Goal: Task Accomplishment & Management: Manage account settings

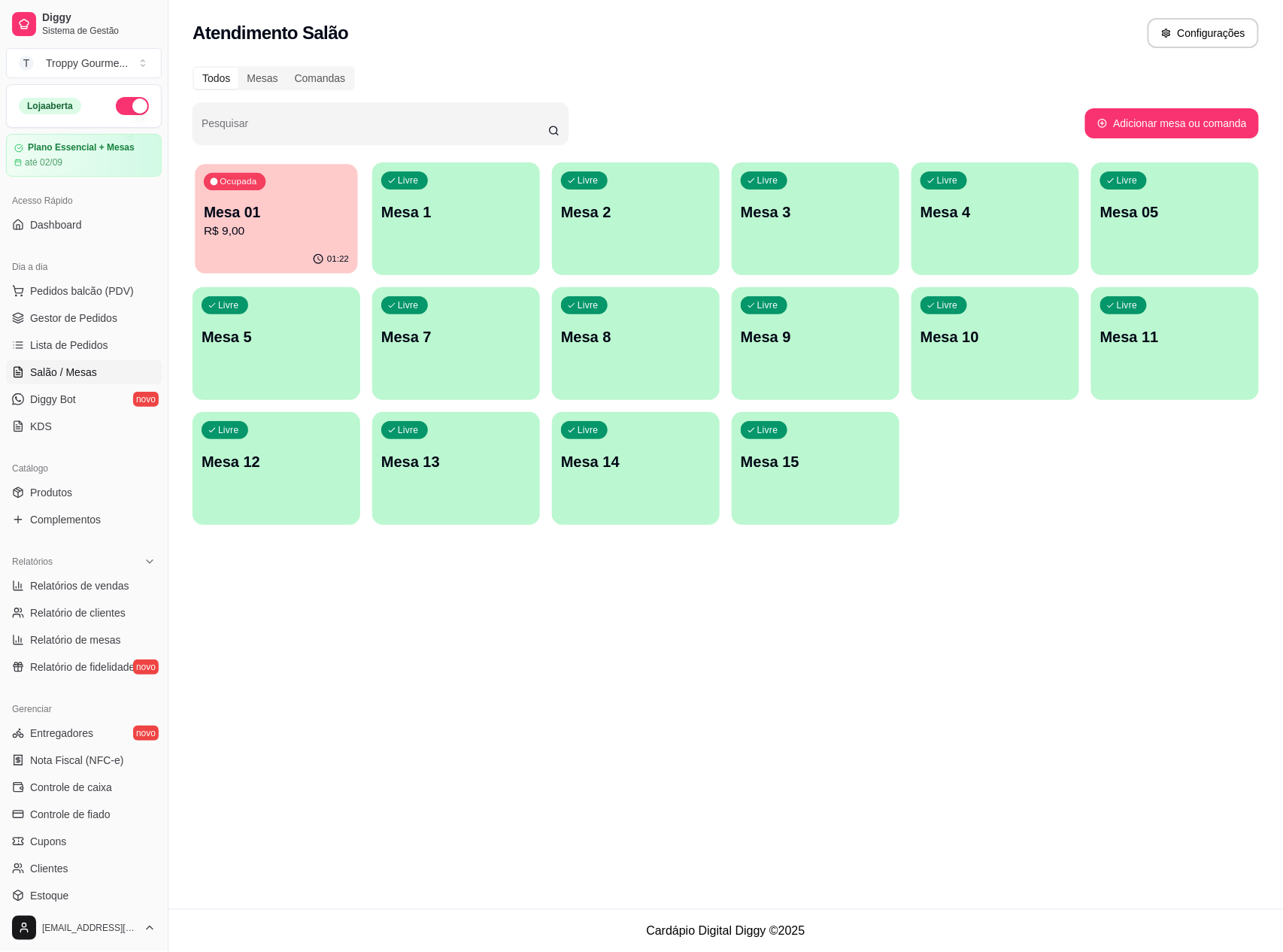
click at [262, 223] on p "R$ 9,00" at bounding box center [275, 231] width 145 height 17
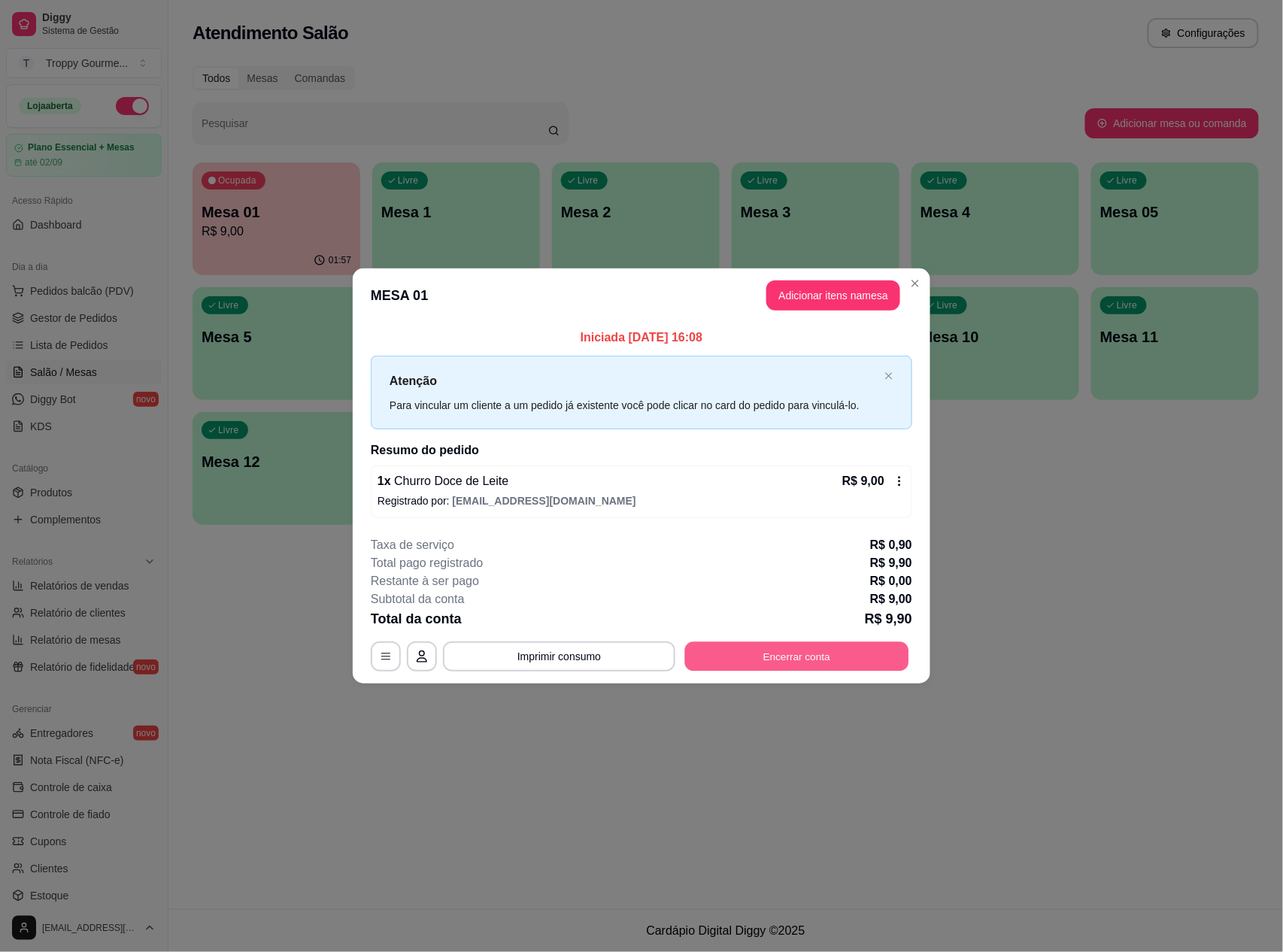
click at [765, 657] on button "Encerrar conta" at bounding box center [797, 656] width 224 height 29
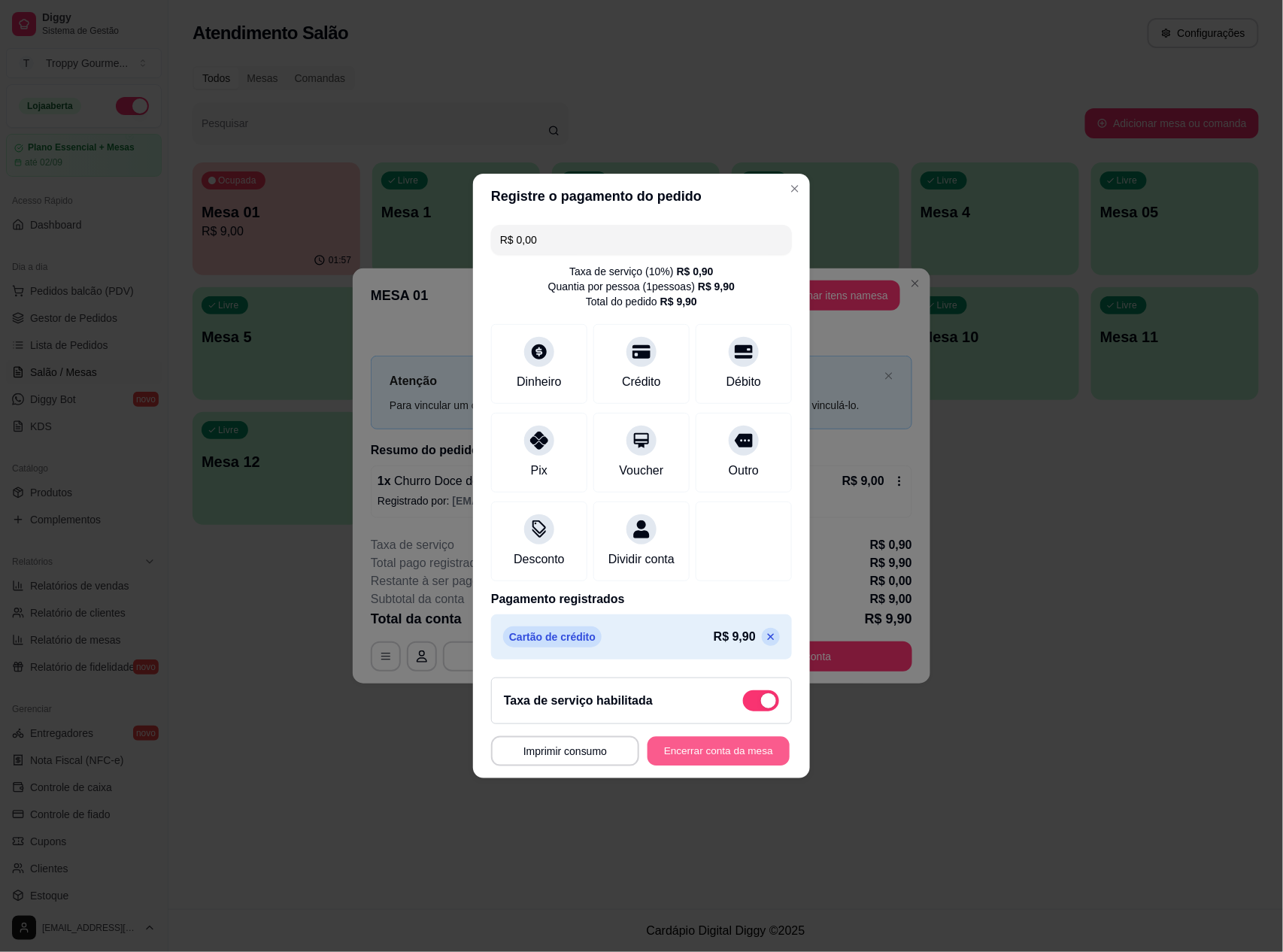
click at [735, 766] on button "Encerrar conta da mesa" at bounding box center [718, 751] width 142 height 29
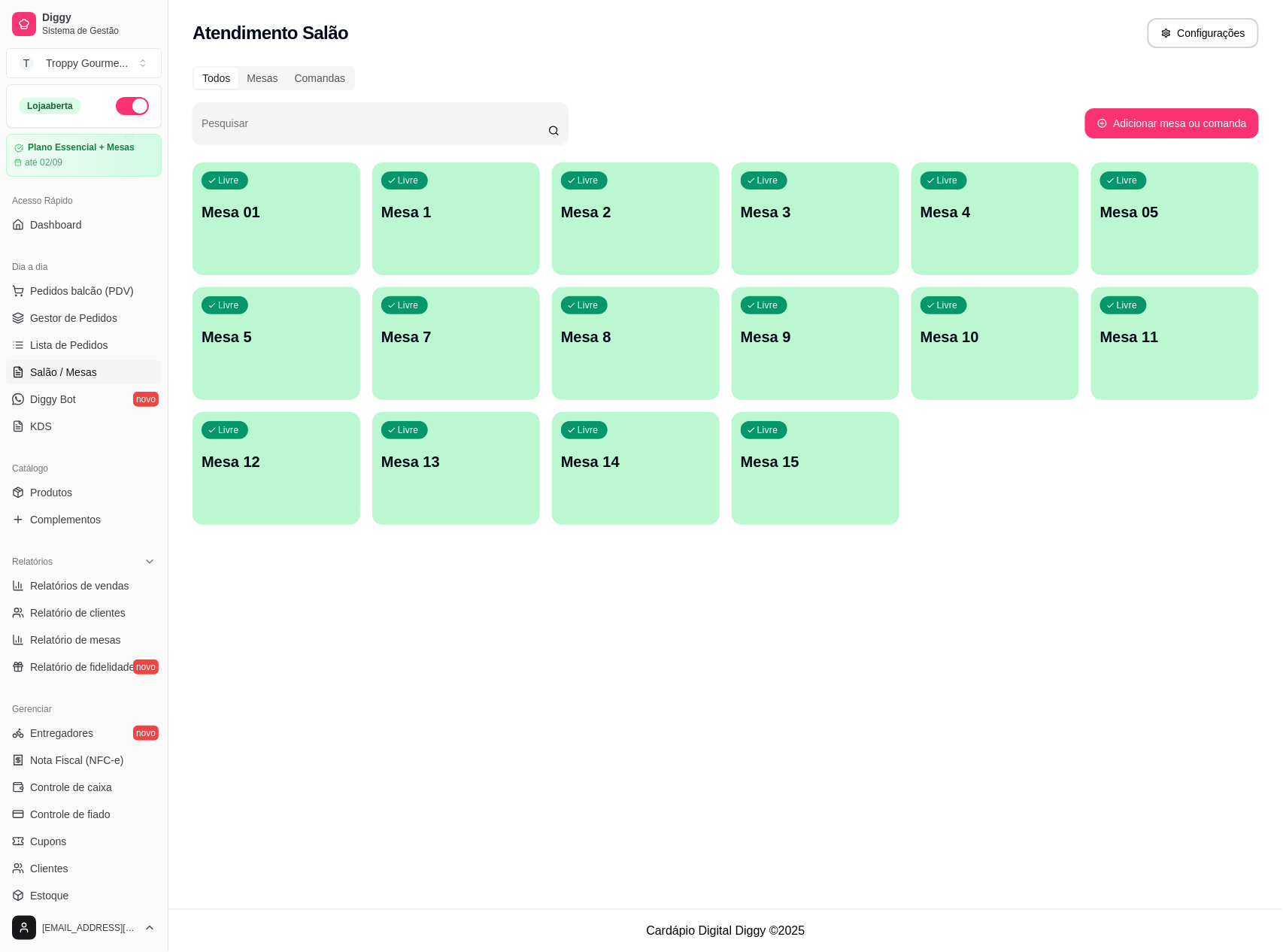
click at [559, 218] on div "Livre Mesa 2" at bounding box center [635, 210] width 167 height 95
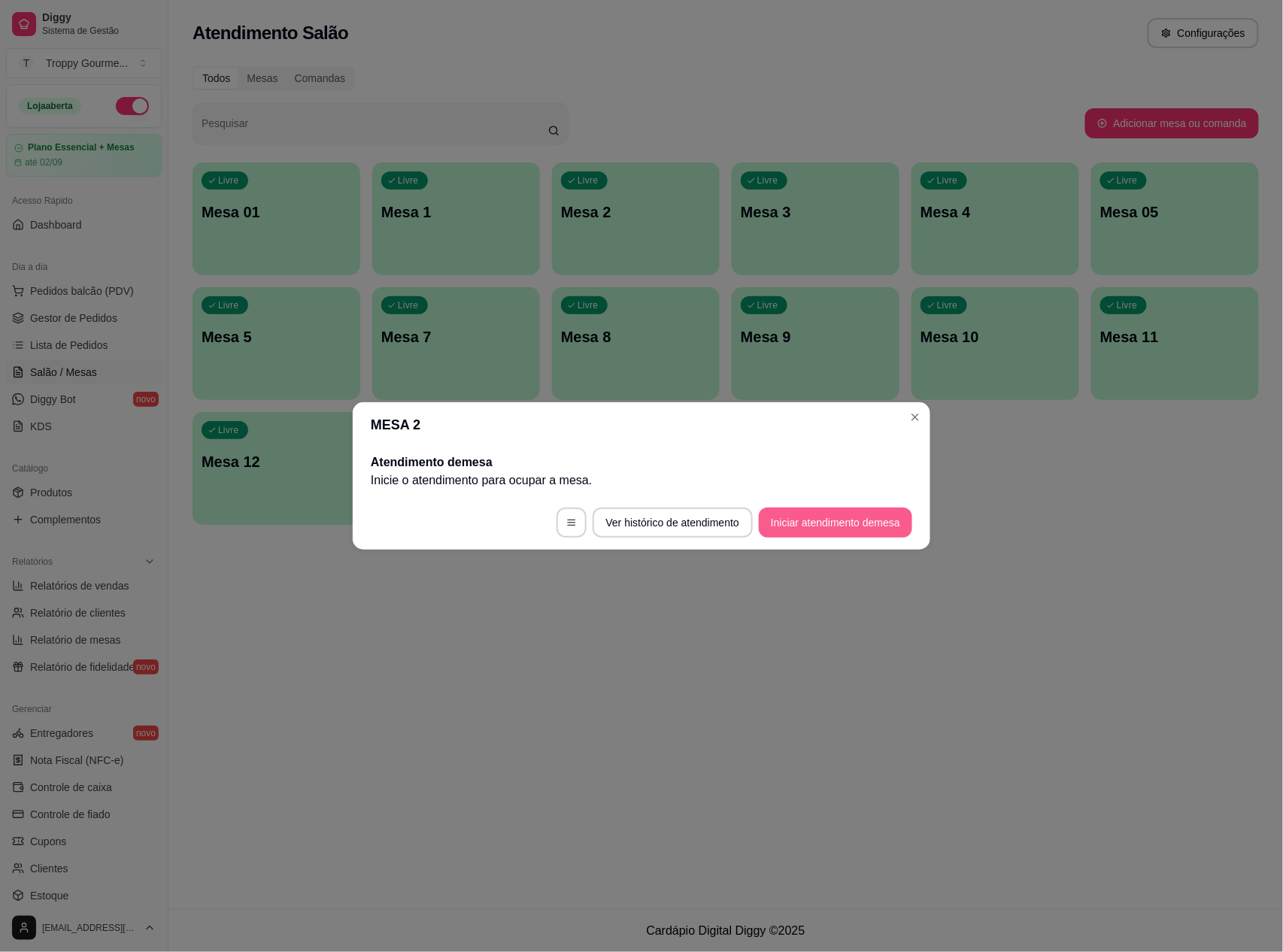
click at [806, 510] on button "Iniciar atendimento de mesa" at bounding box center [835, 523] width 153 height 30
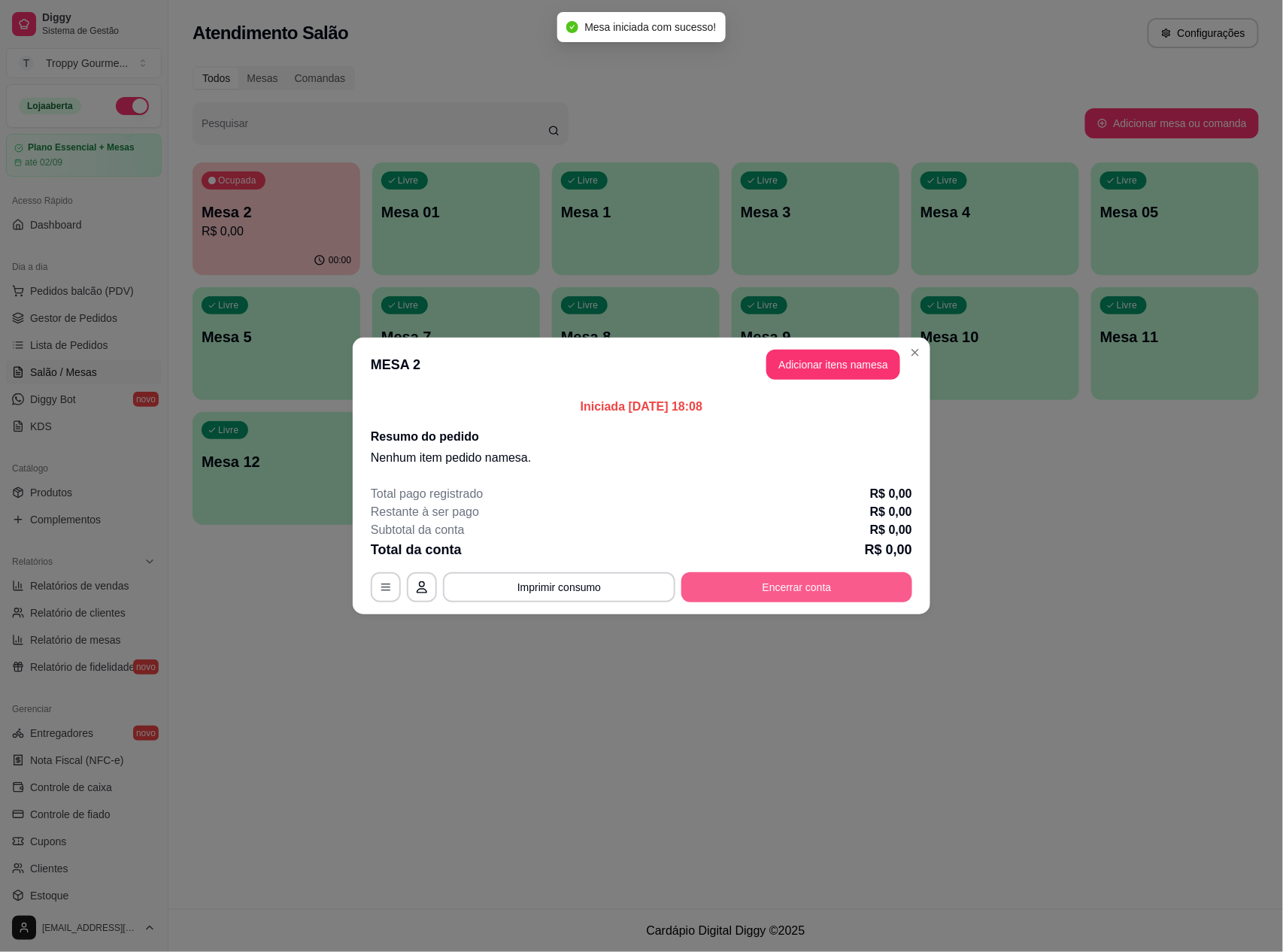
click at [858, 578] on button "Encerrar conta" at bounding box center [797, 588] width 231 height 30
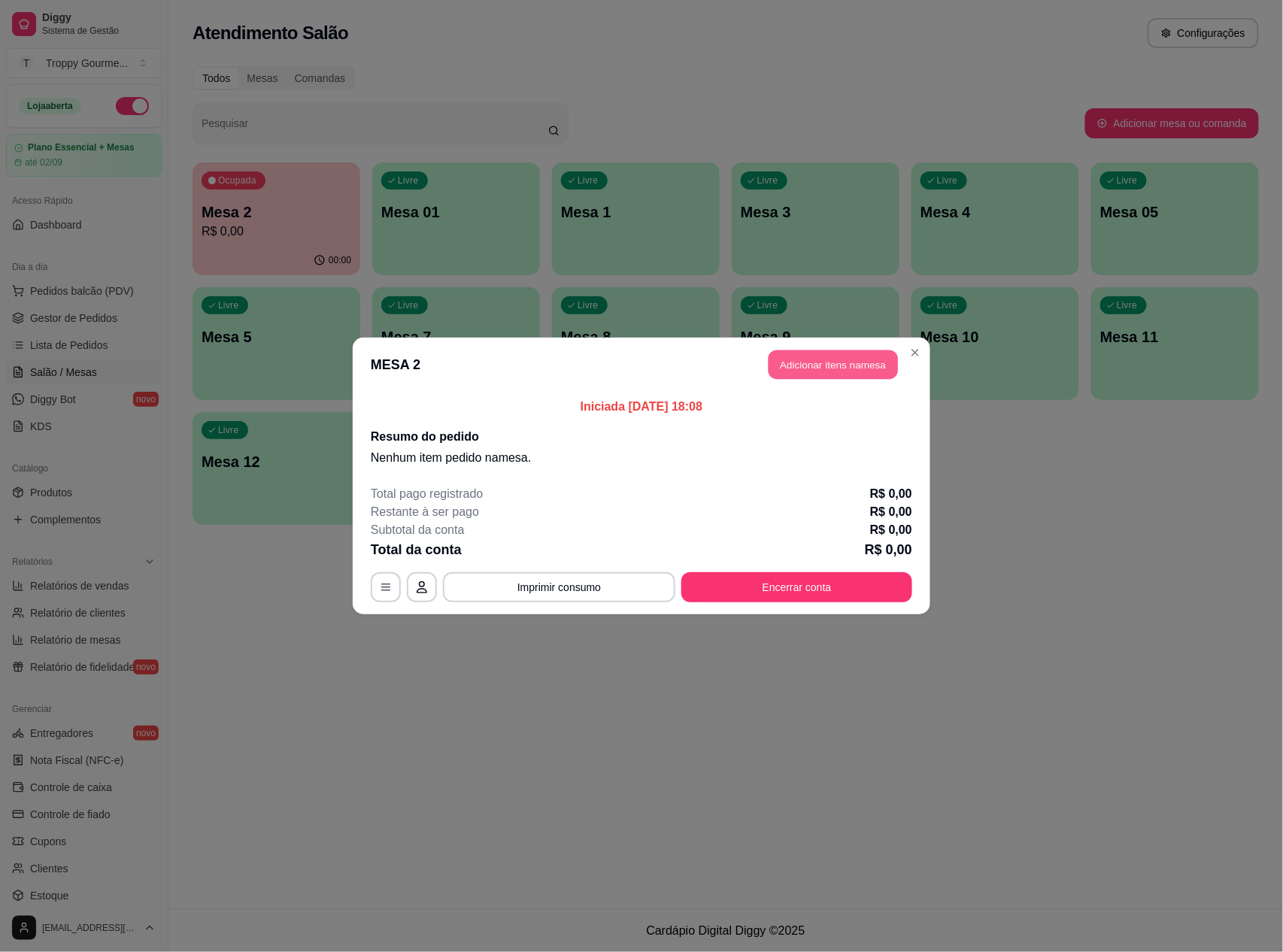
click at [863, 365] on button "Adicionar itens na mesa" at bounding box center [833, 364] width 130 height 29
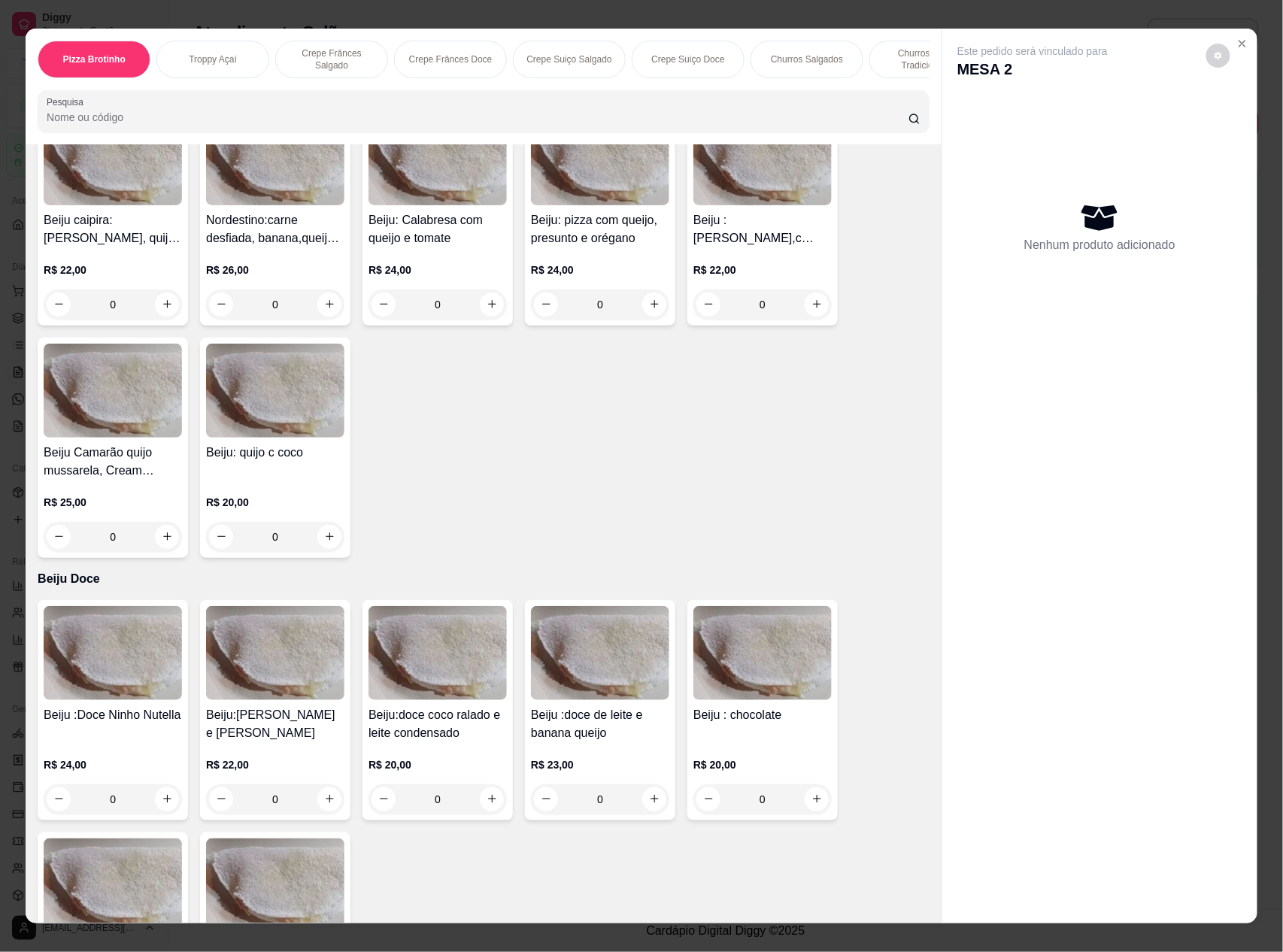
scroll to position [3008, 0]
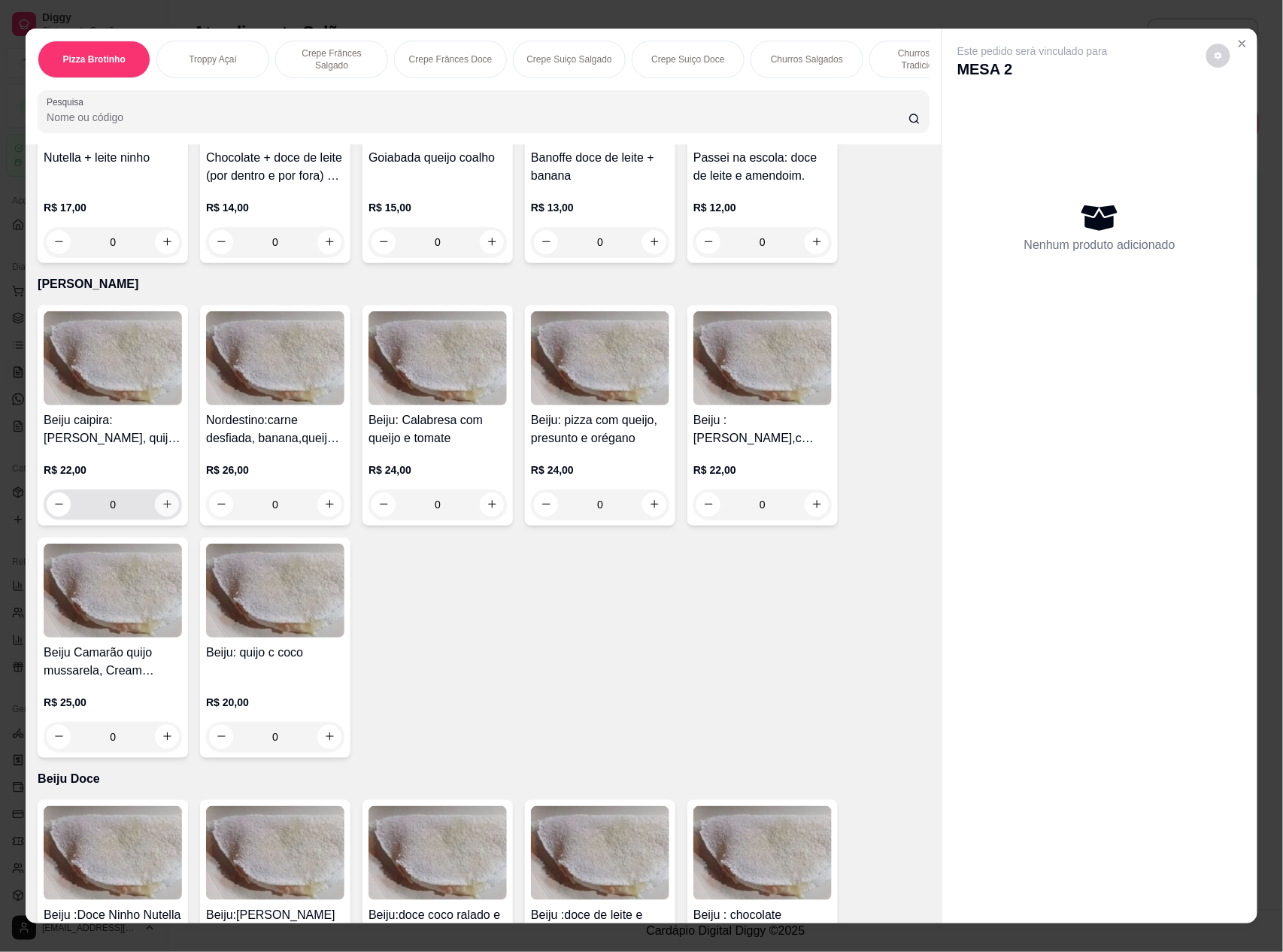
click at [163, 502] on icon "increase-product-quantity" at bounding box center [167, 504] width 9 height 9
type input "1"
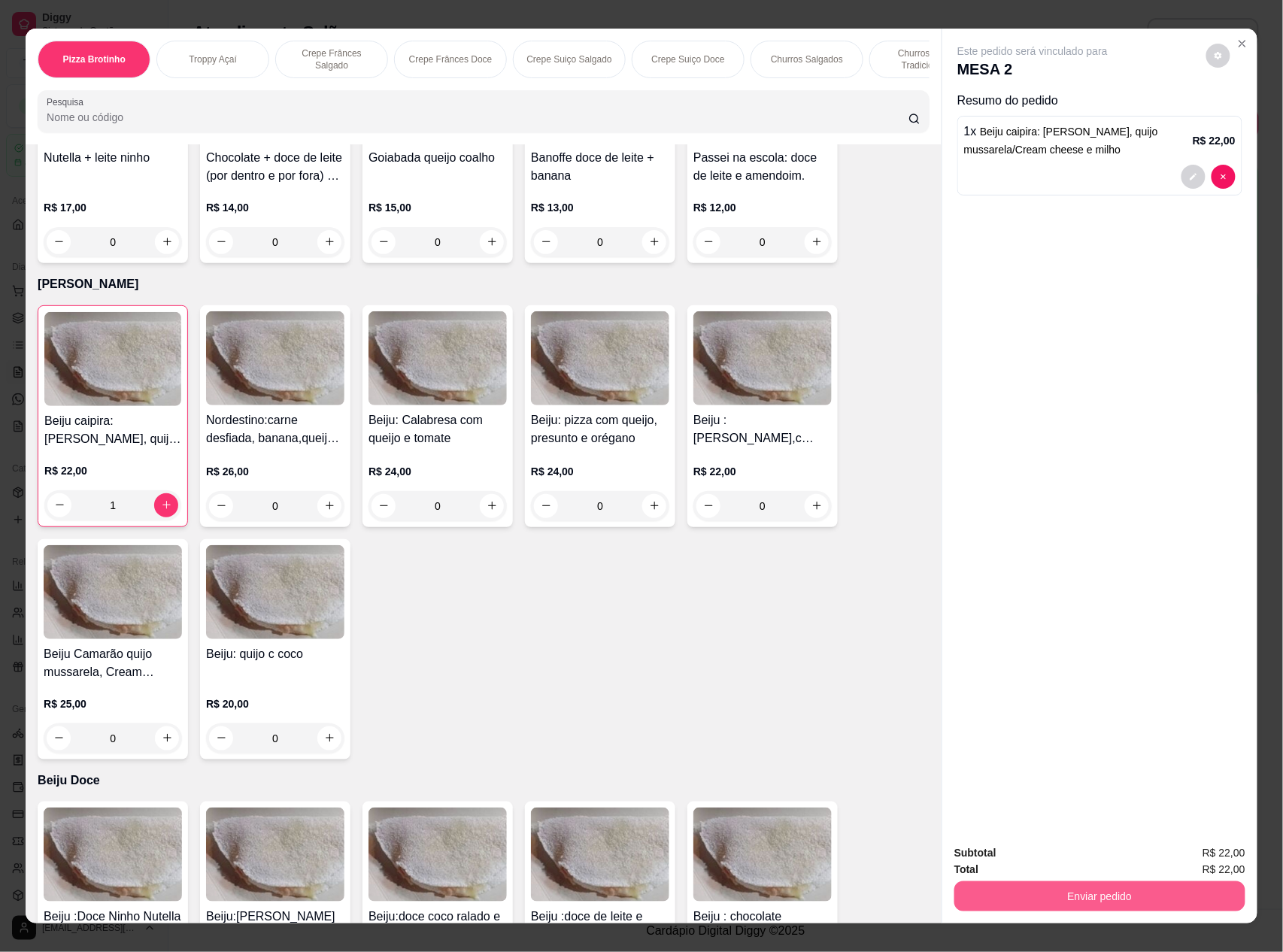
click at [1164, 896] on button "Enviar pedido" at bounding box center [1100, 897] width 291 height 30
click at [1066, 862] on button "Não registrar e enviar pedido" at bounding box center [1047, 860] width 156 height 28
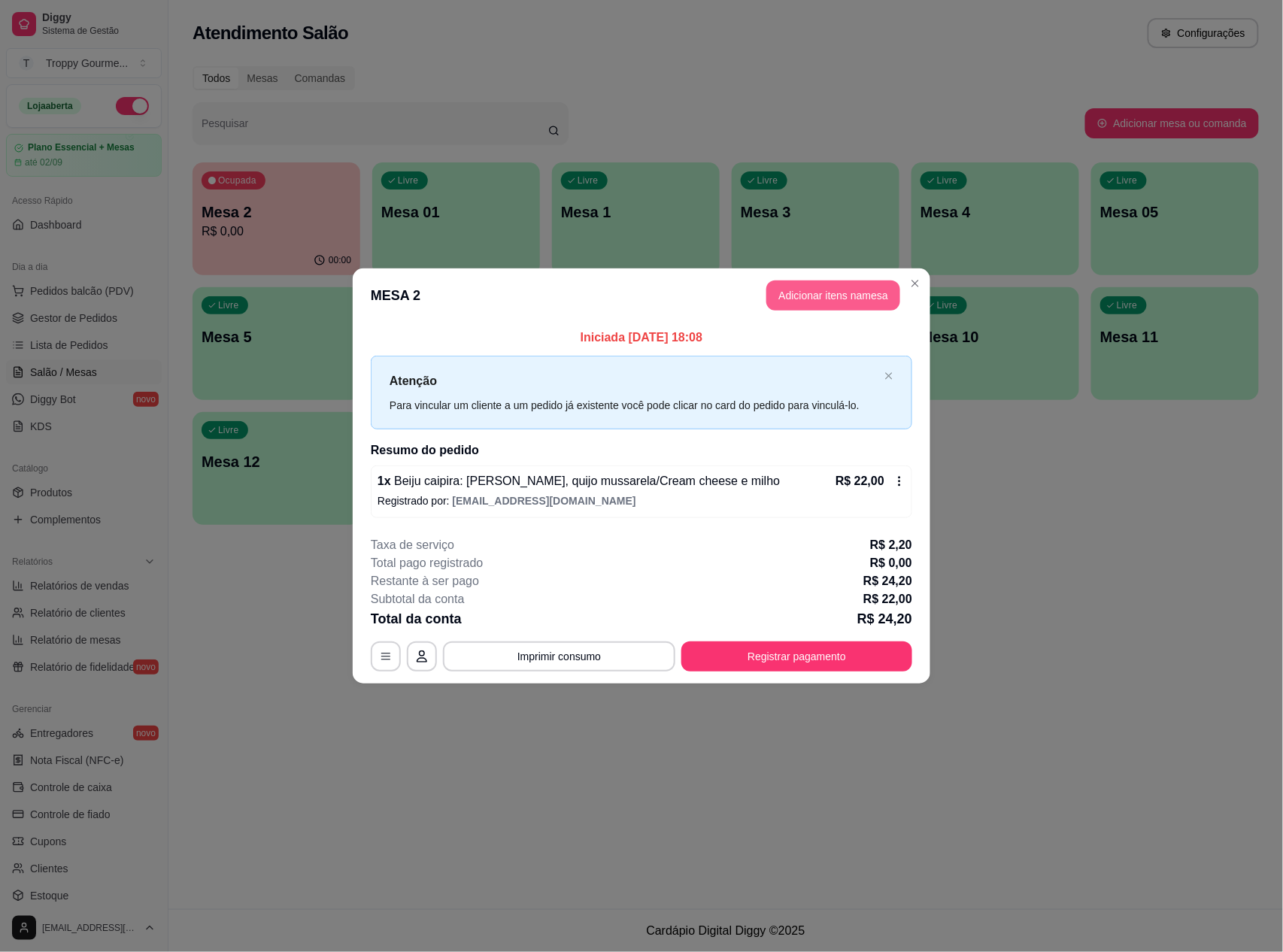
click at [795, 290] on button "Adicionar itens na mesa" at bounding box center [833, 295] width 133 height 30
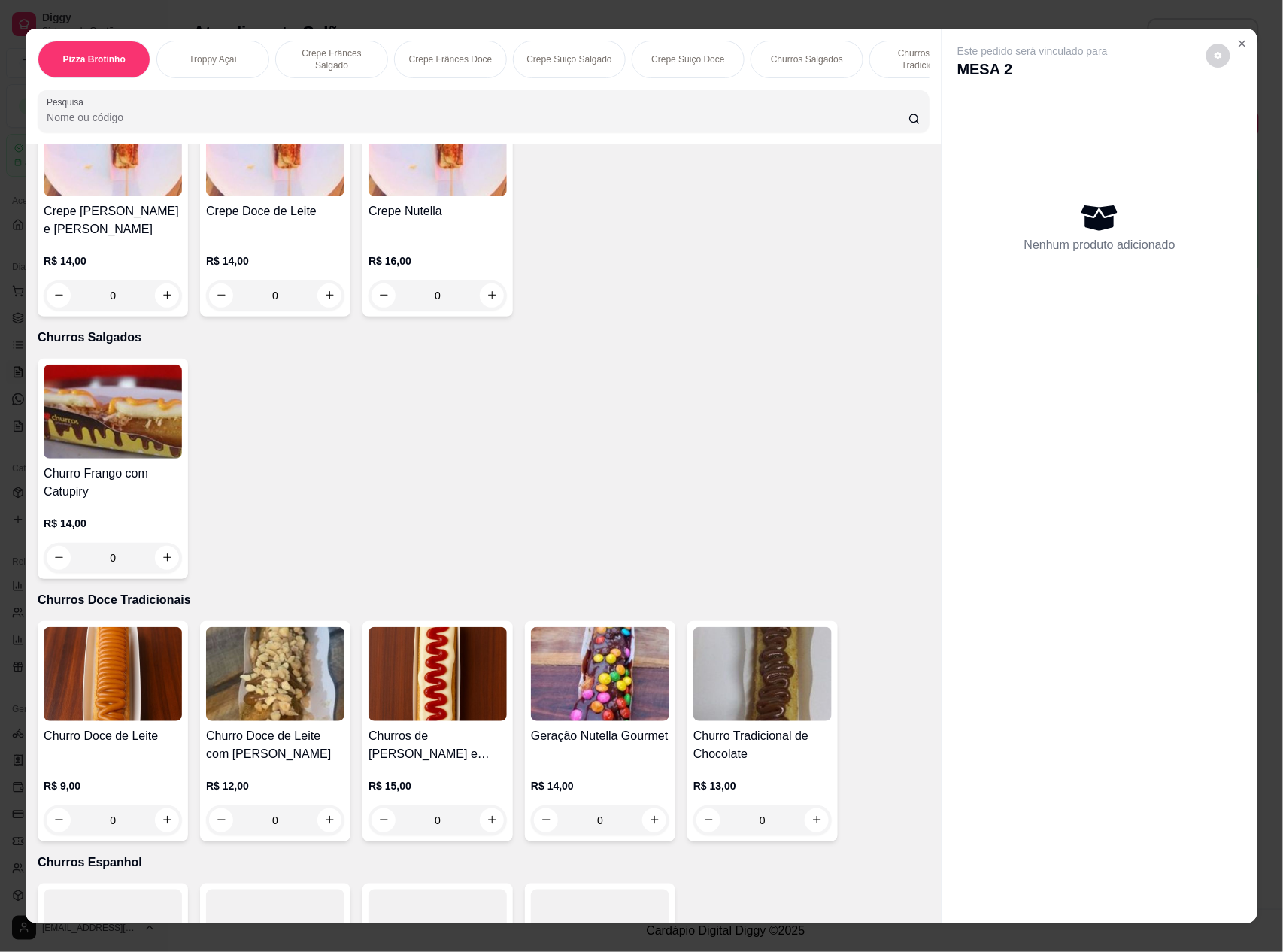
scroll to position [2206, 0]
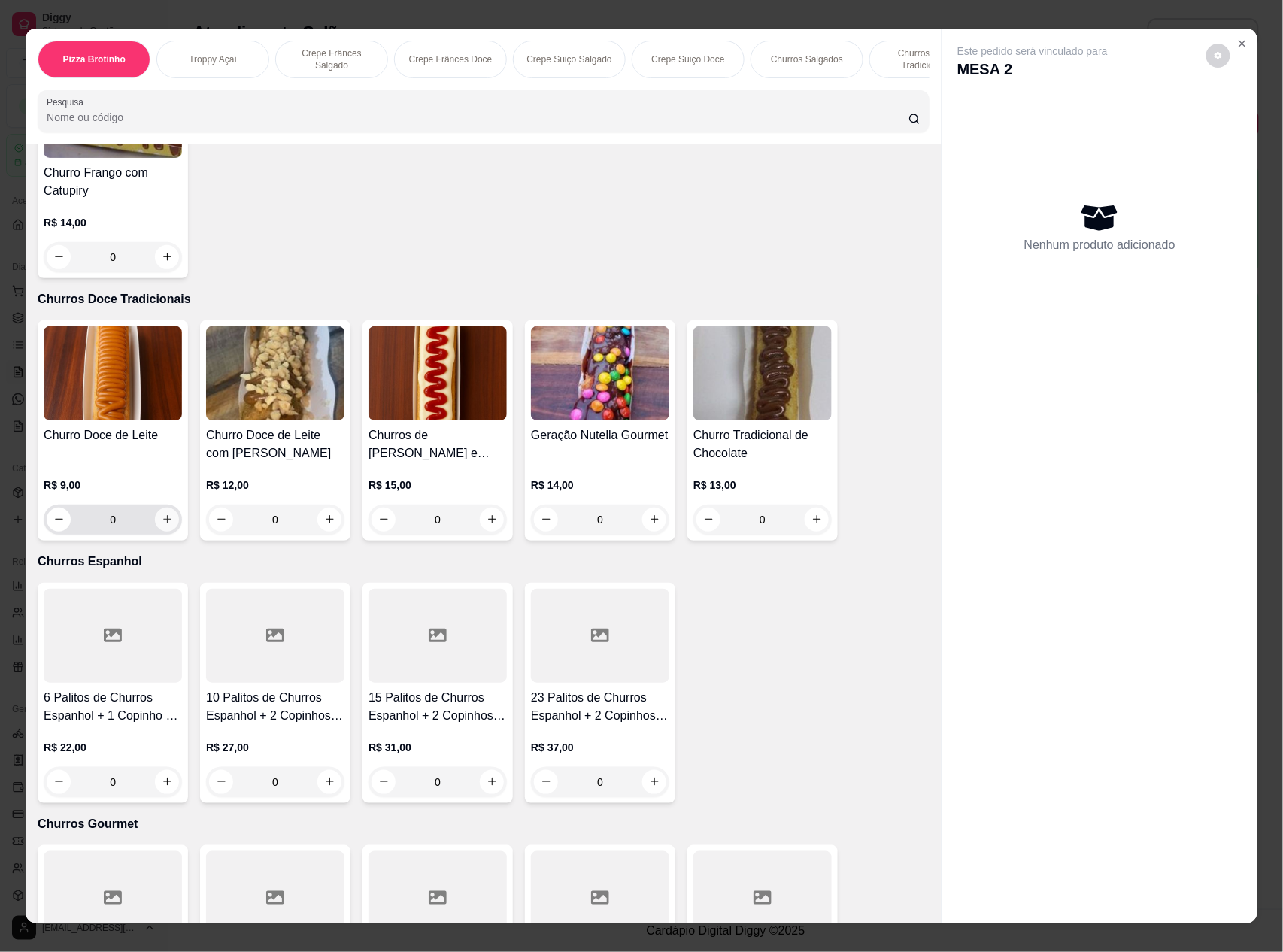
click at [162, 520] on icon "increase-product-quantity" at bounding box center [167, 520] width 11 height 11
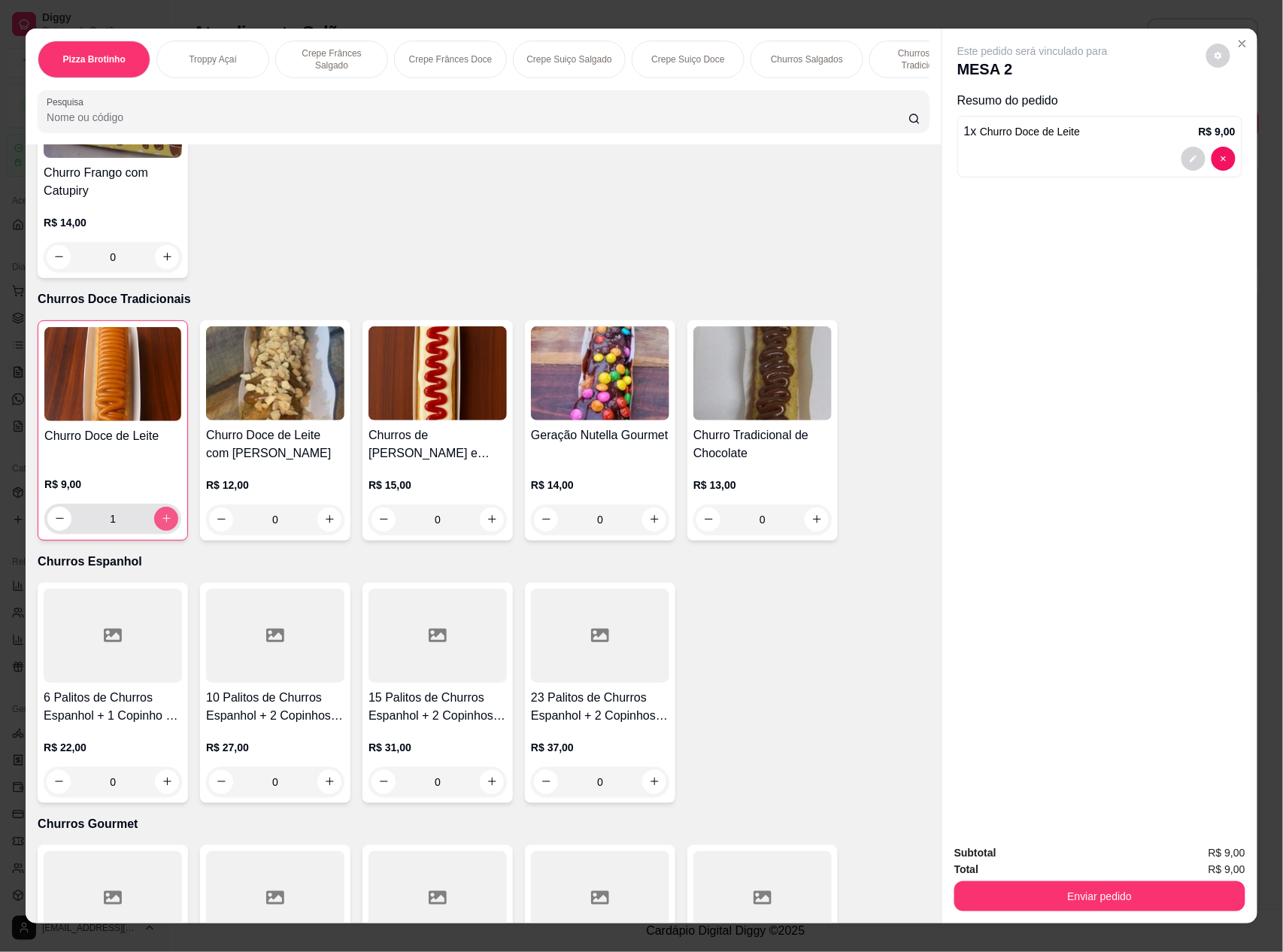
type input "1"
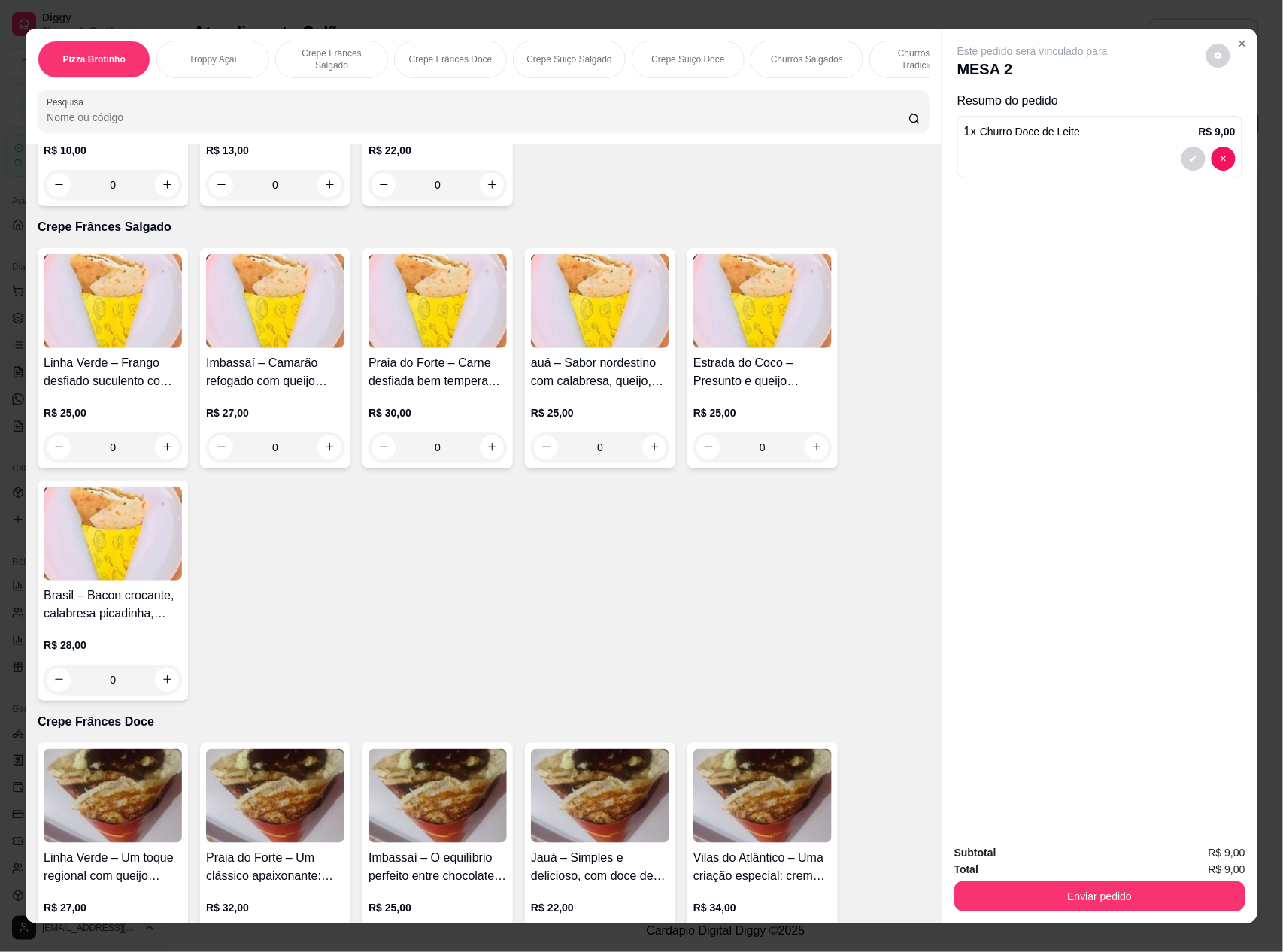
scroll to position [20, 0]
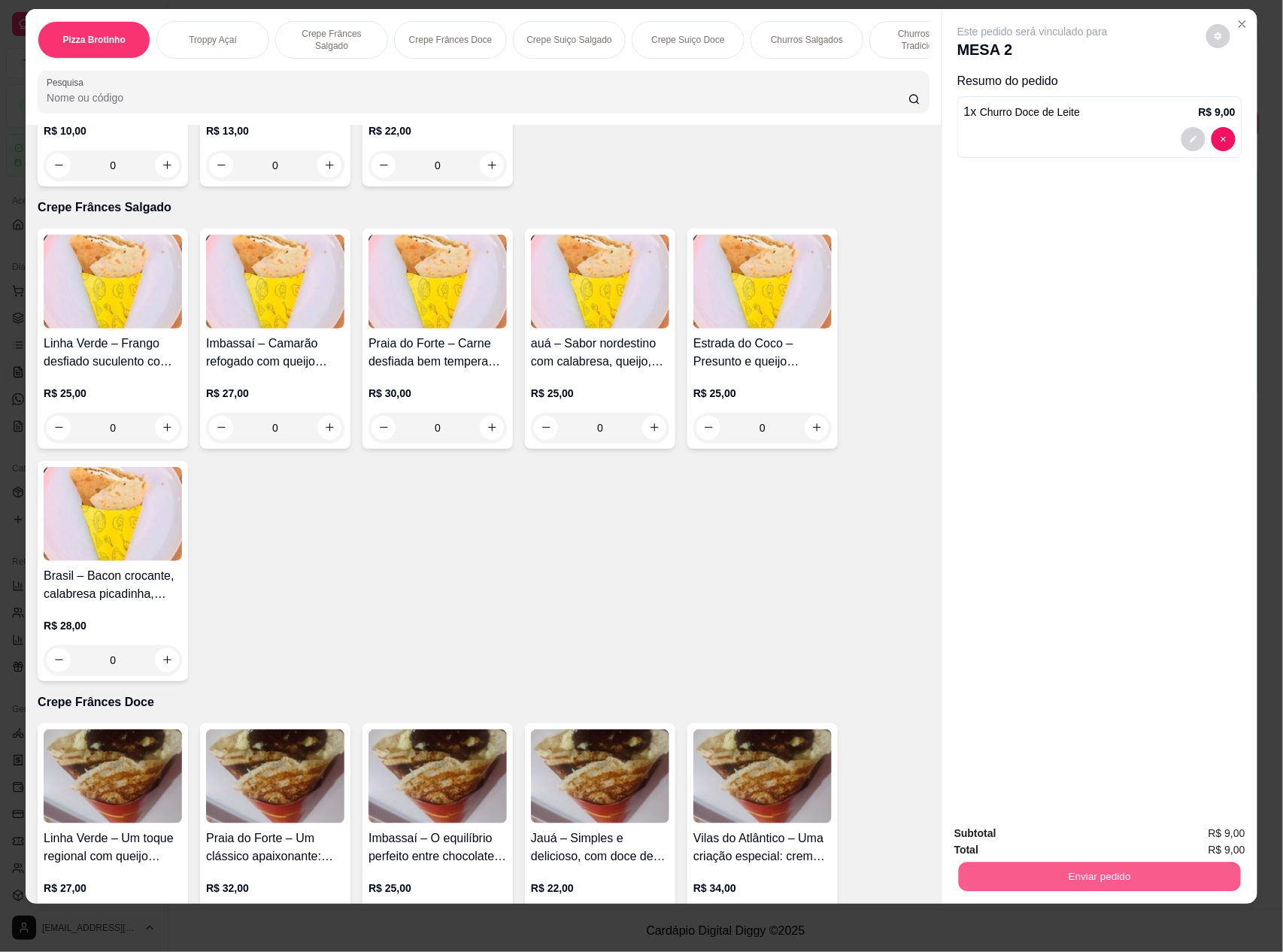
click at [992, 870] on button "Enviar pedido" at bounding box center [1099, 877] width 282 height 29
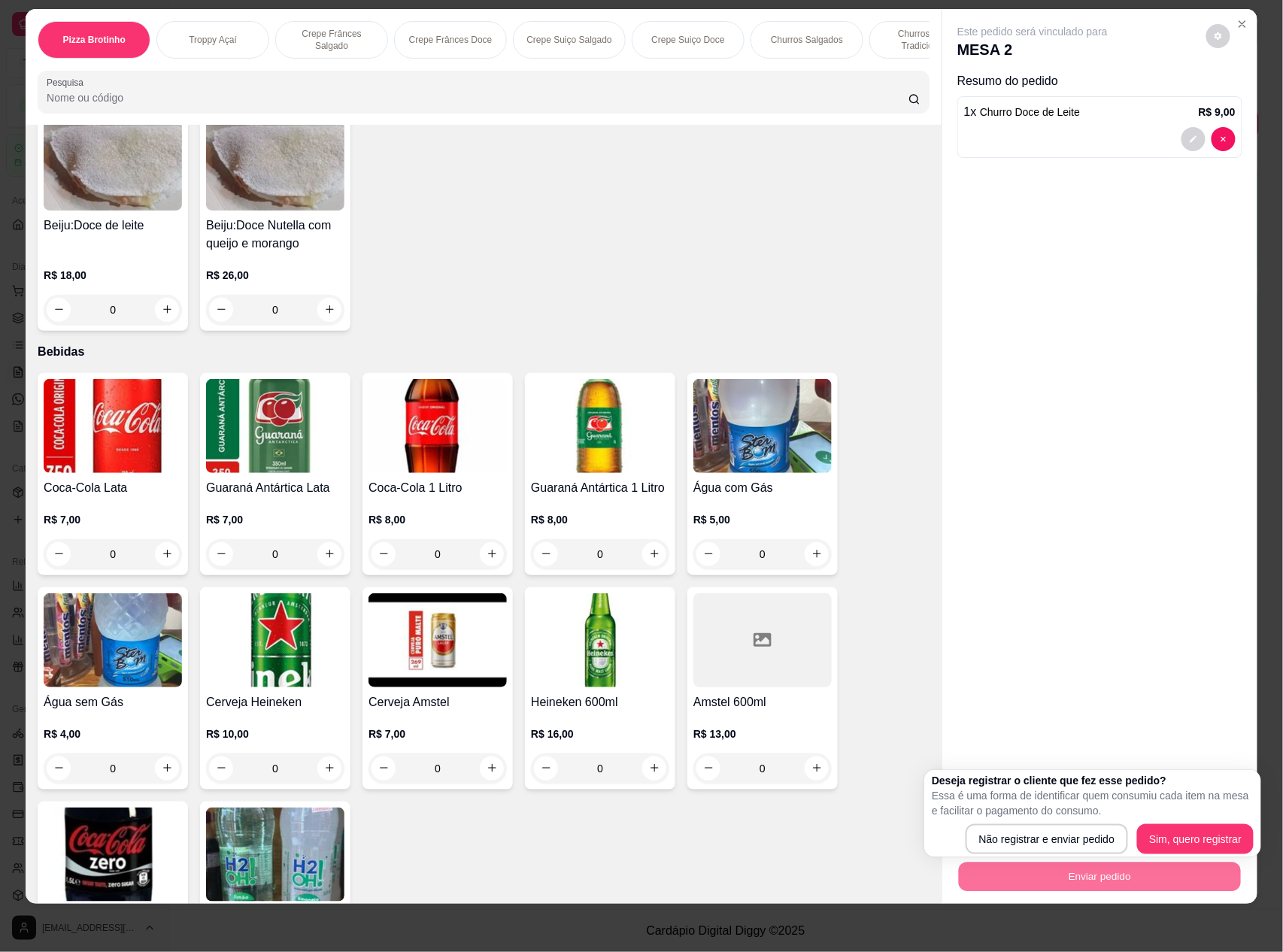
scroll to position [3811, 0]
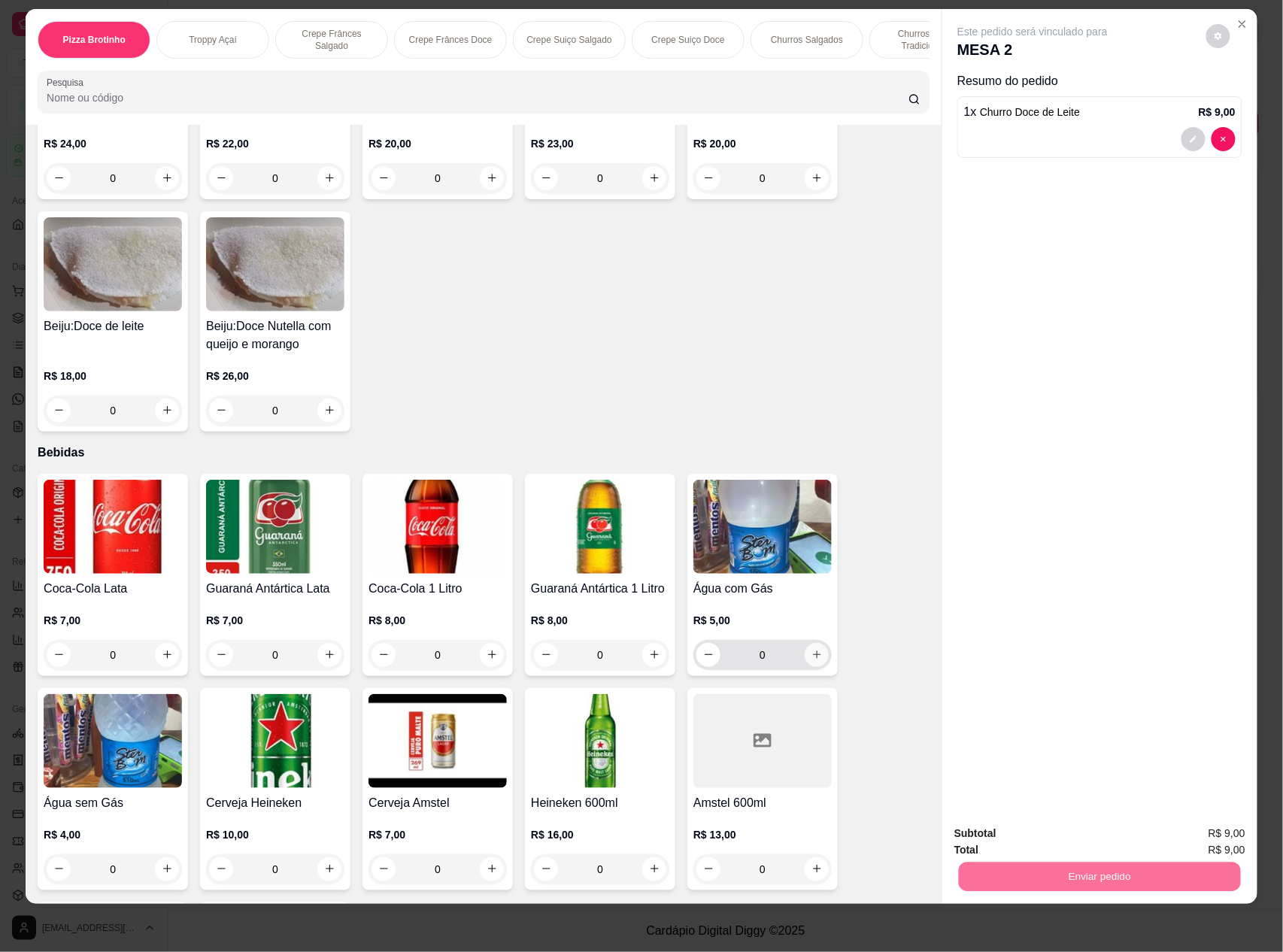
click at [804, 656] on button "increase-product-quantity" at bounding box center [816, 655] width 24 height 24
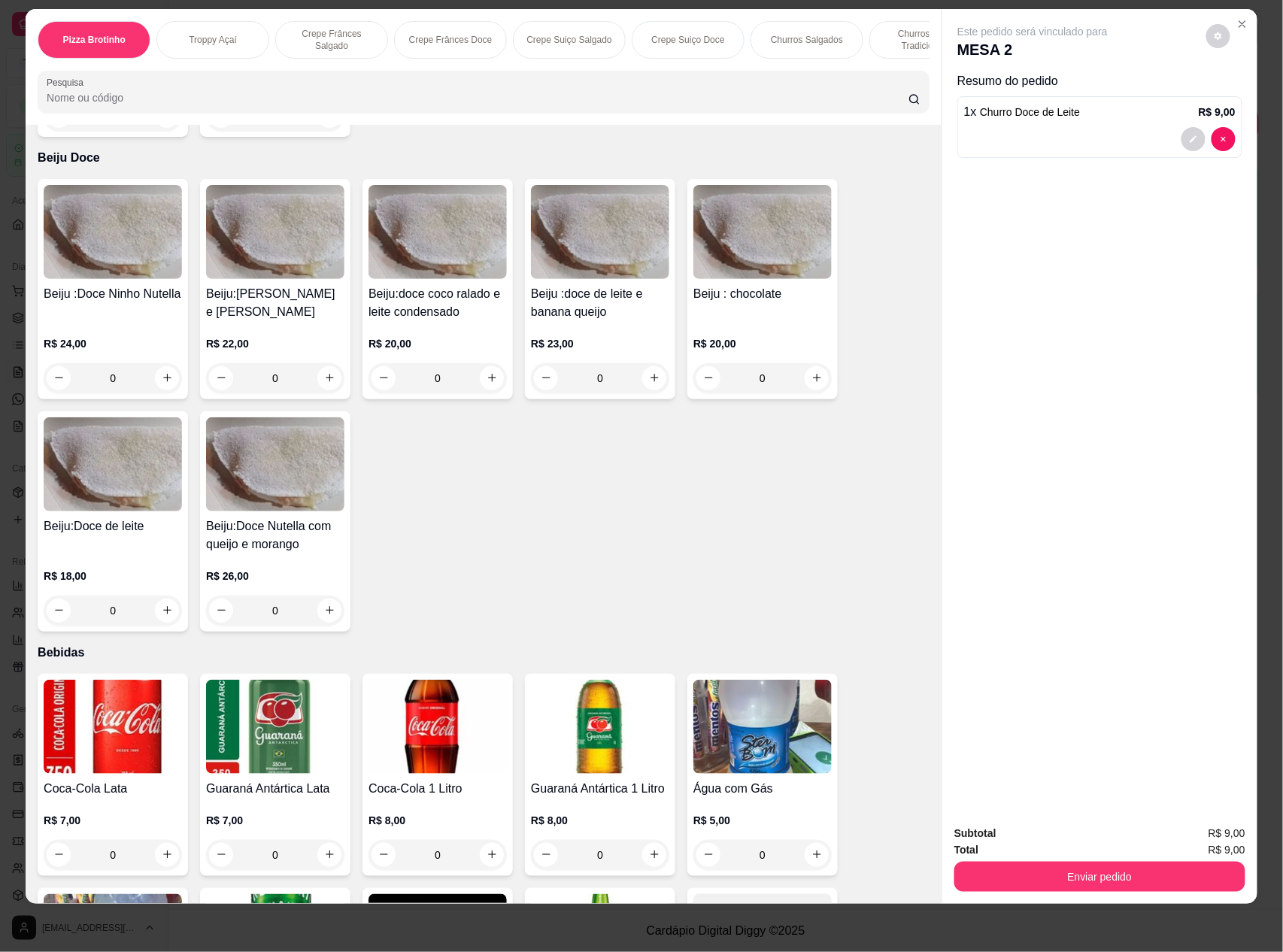
scroll to position [0, 0]
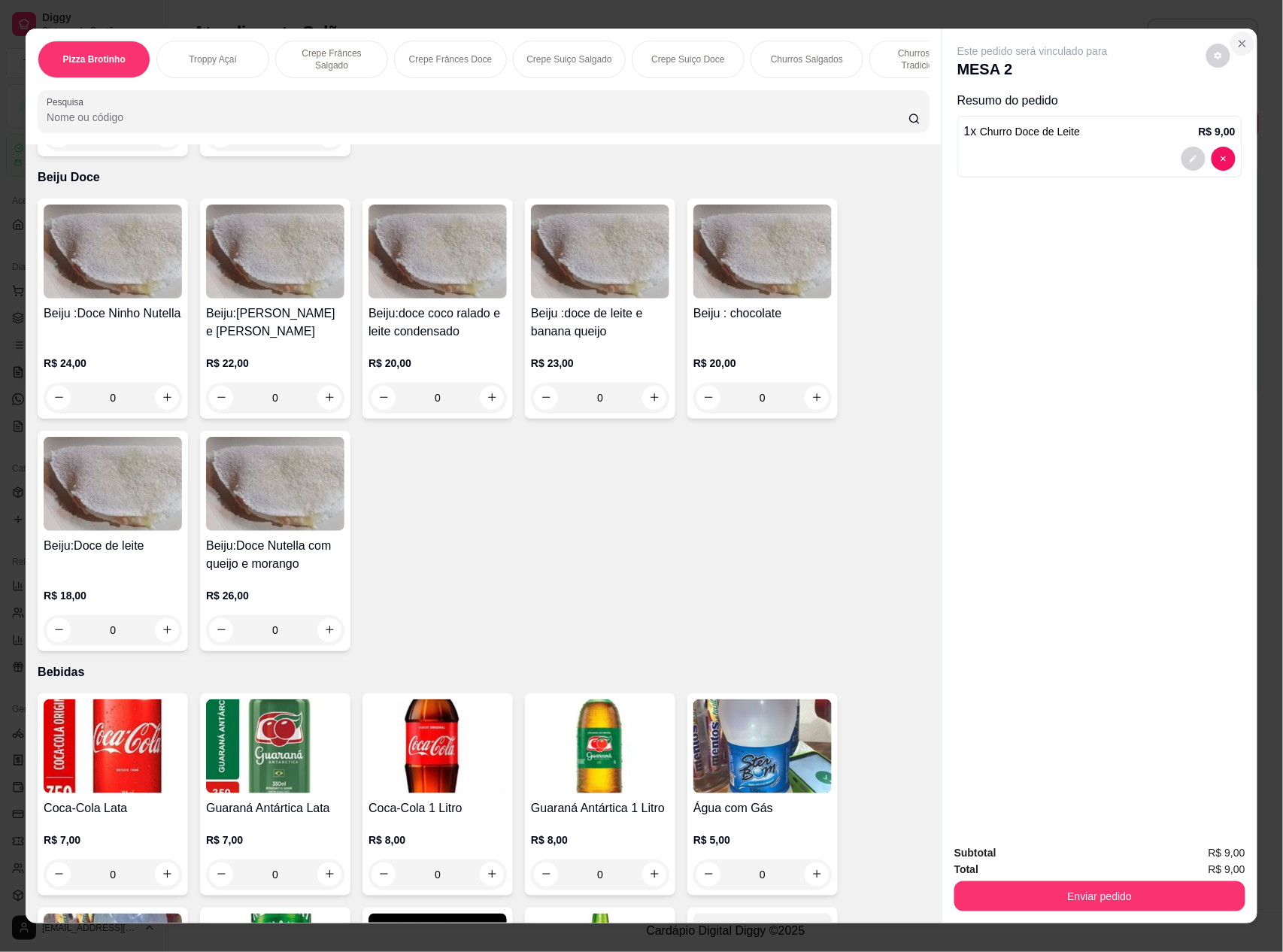
click at [1237, 39] on icon "Close" at bounding box center [1242, 44] width 12 height 12
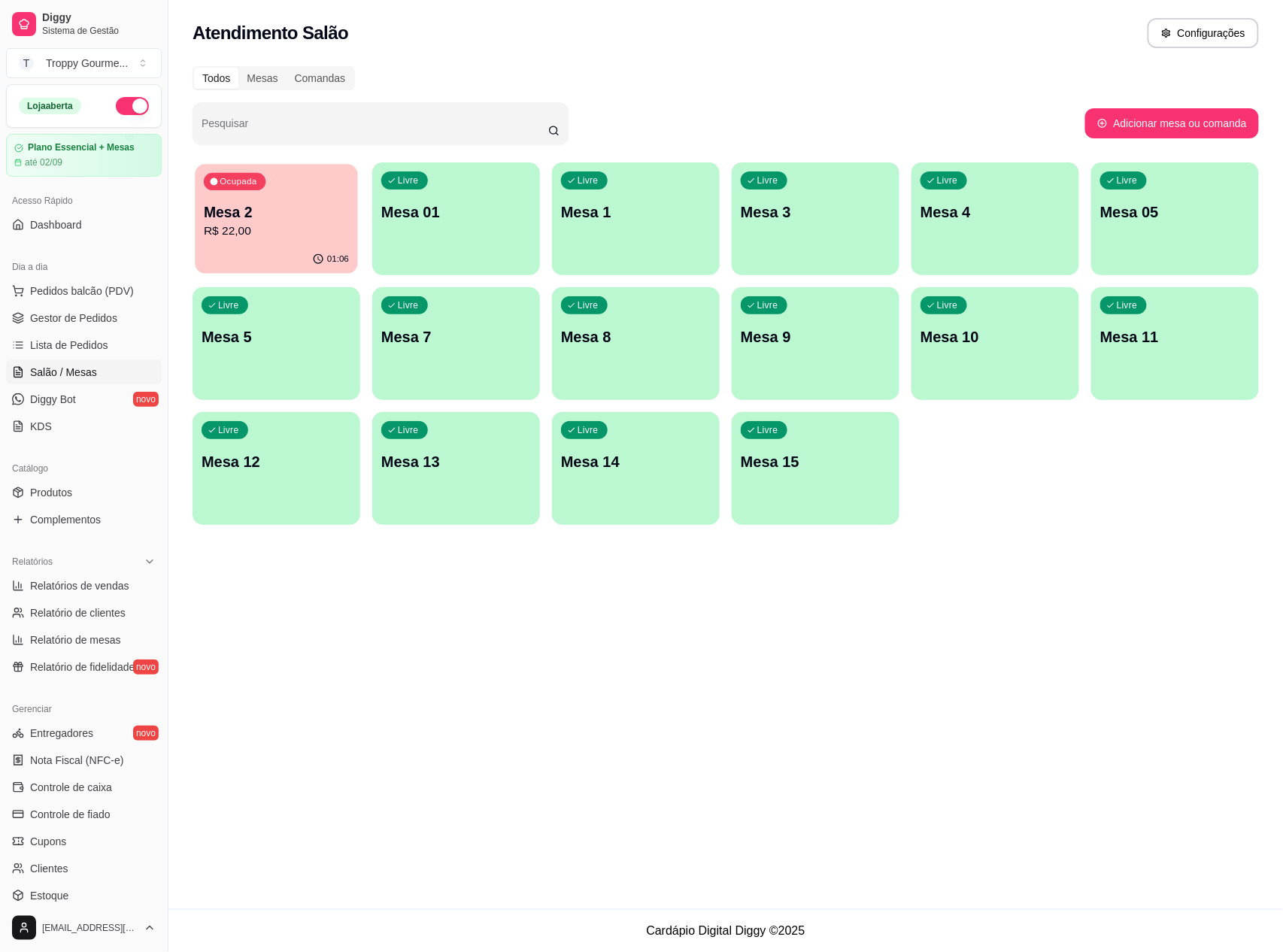
click at [295, 219] on p "Mesa 2" at bounding box center [275, 212] width 145 height 20
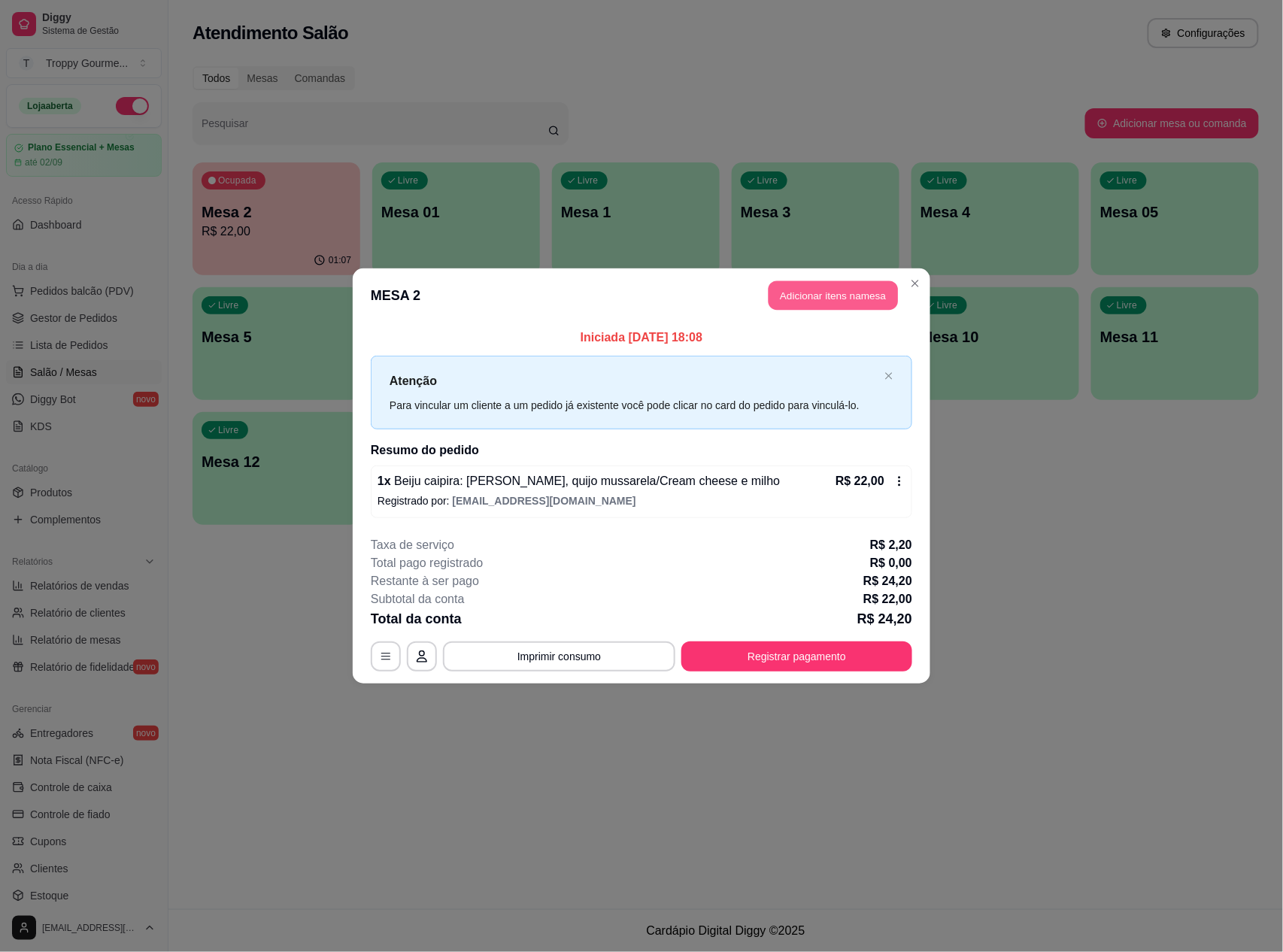
click at [852, 288] on button "Adicionar itens na mesa" at bounding box center [833, 295] width 130 height 29
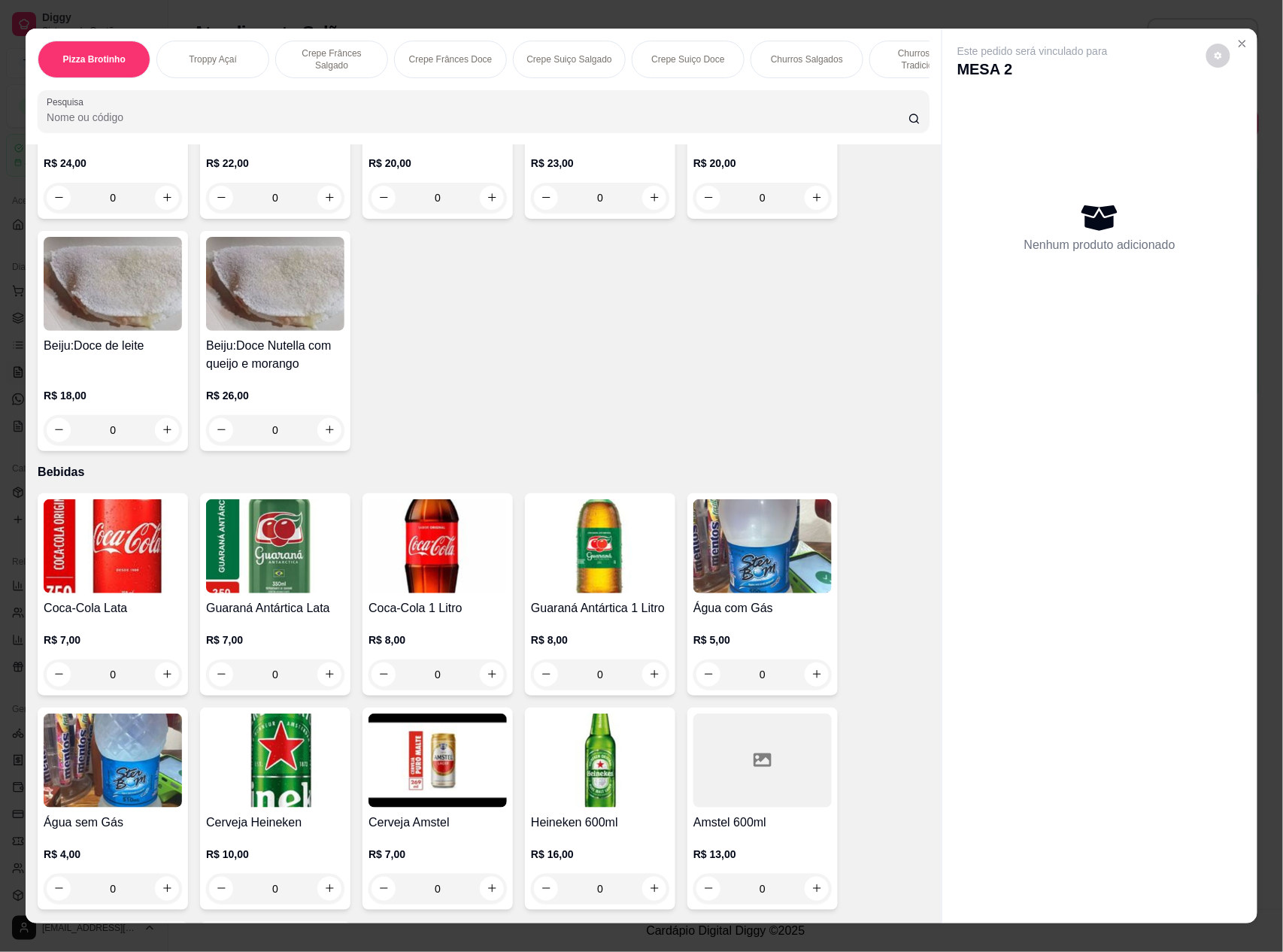
scroll to position [3911, 0]
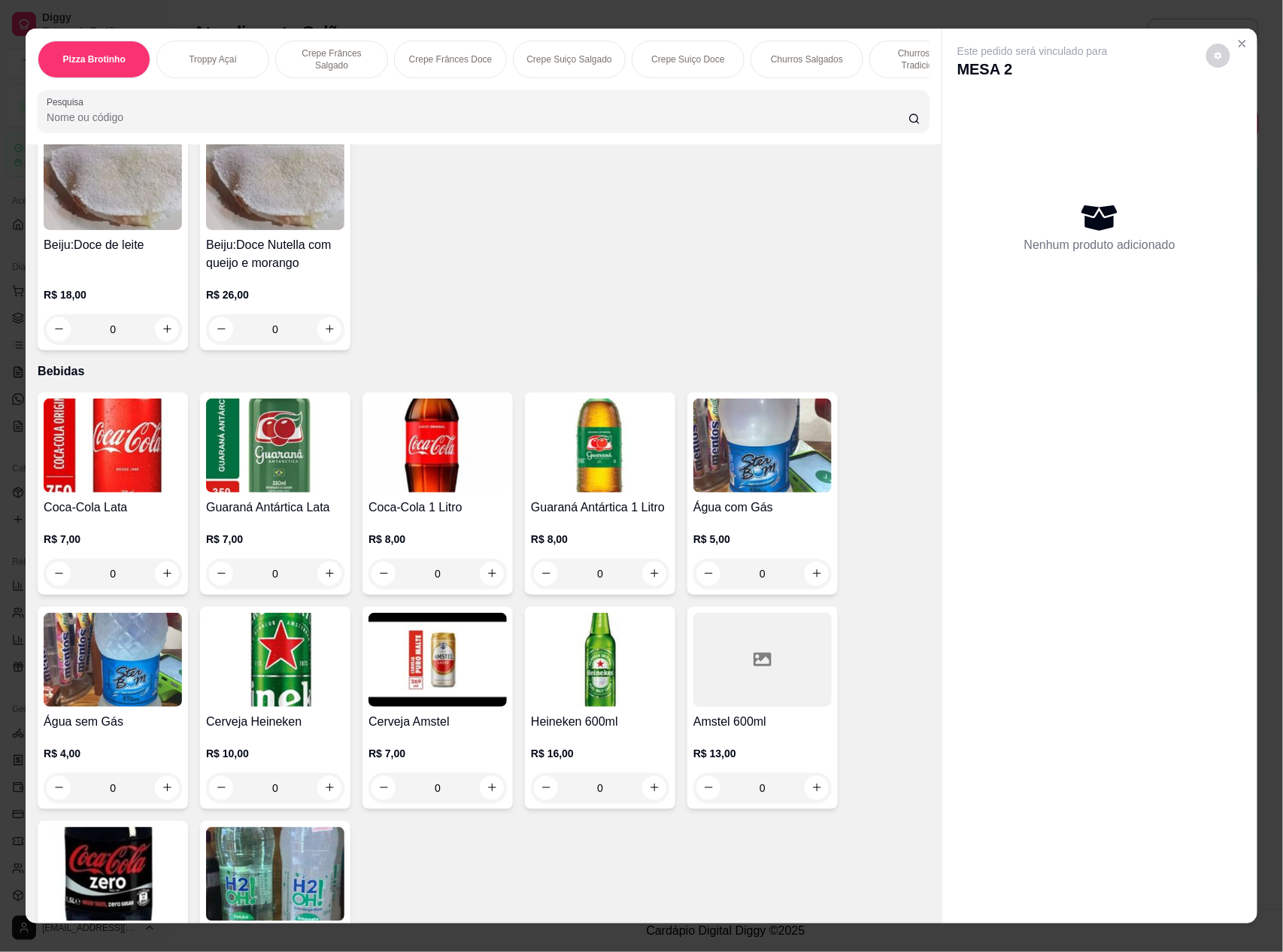
click at [131, 647] on img at bounding box center [113, 660] width 138 height 94
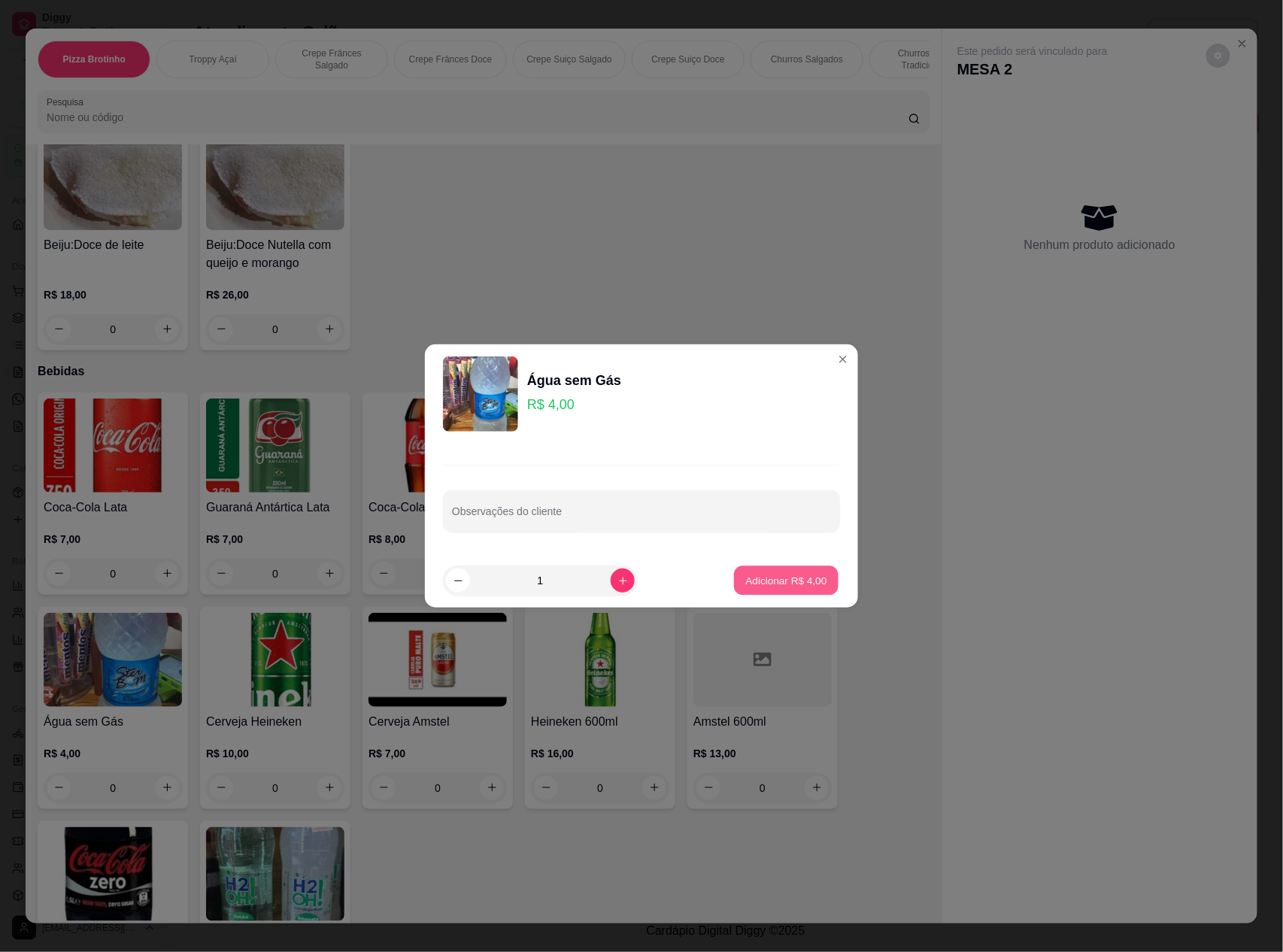
click at [776, 570] on button "Adicionar R$ 4,00" at bounding box center [786, 581] width 104 height 29
type input "1"
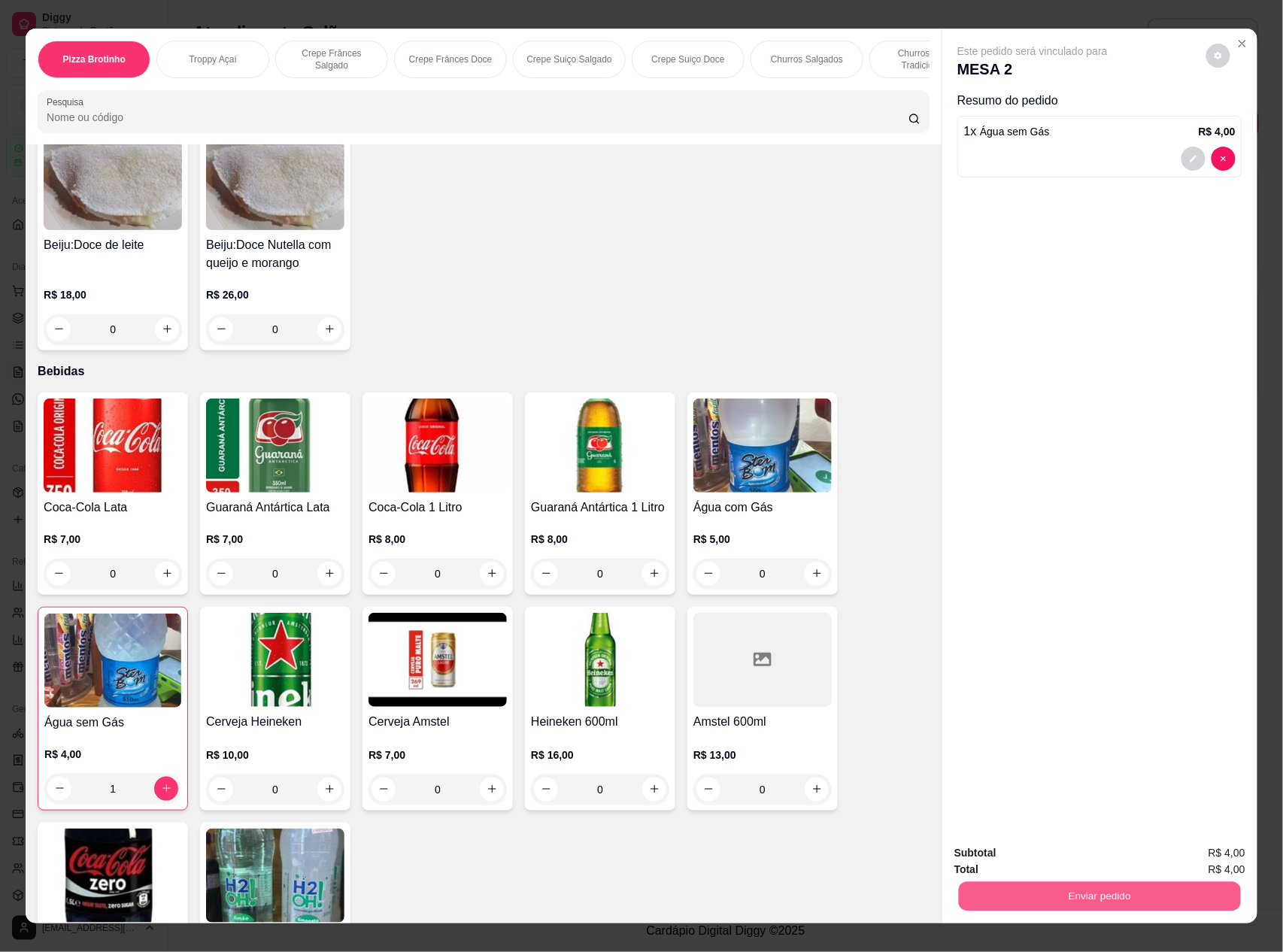
click at [1060, 898] on button "Enviar pedido" at bounding box center [1099, 896] width 282 height 29
click at [1053, 856] on button "Não registrar e enviar pedido" at bounding box center [1047, 860] width 156 height 28
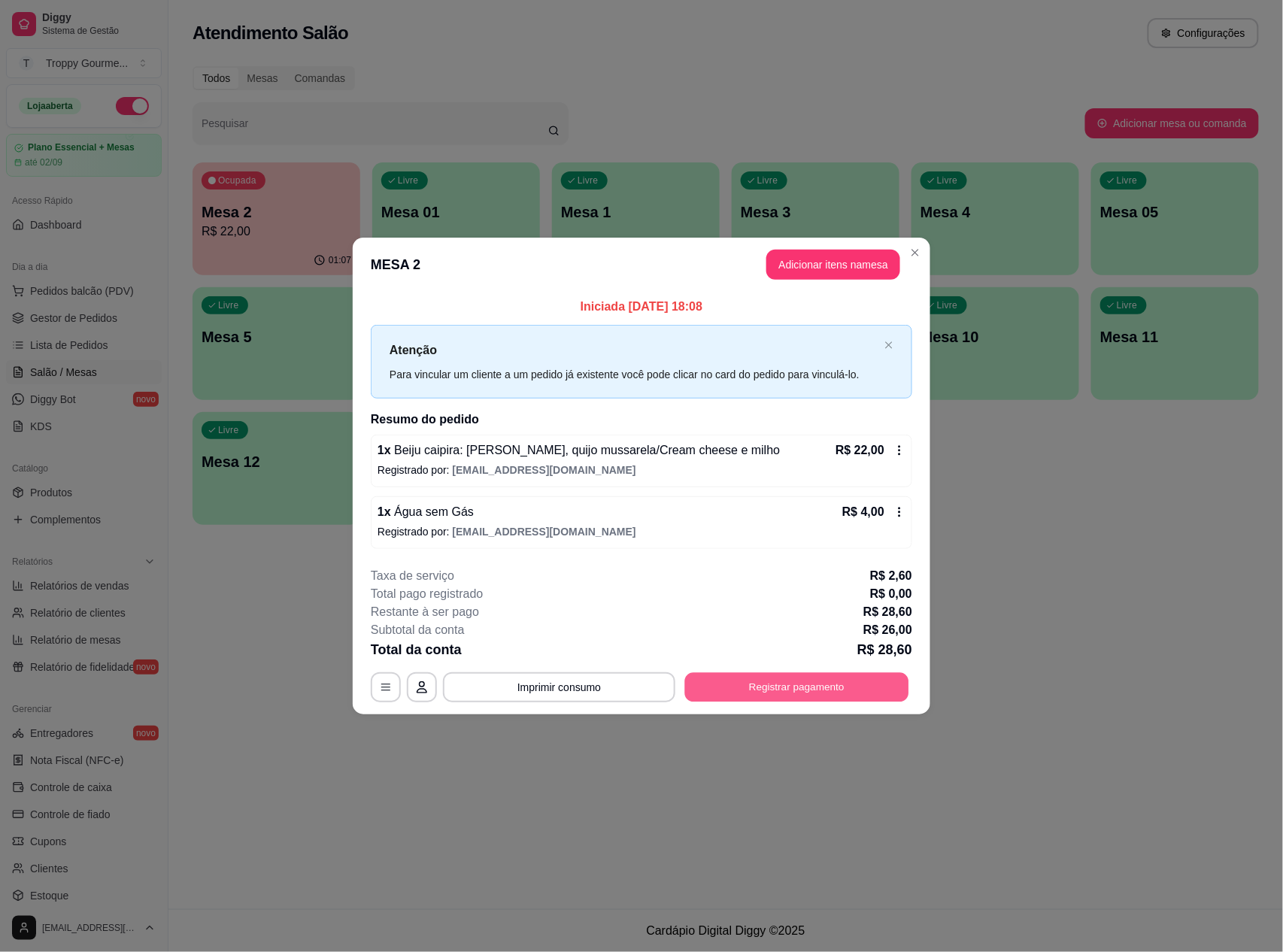
click at [786, 686] on button "Registrar pagamento" at bounding box center [797, 687] width 224 height 29
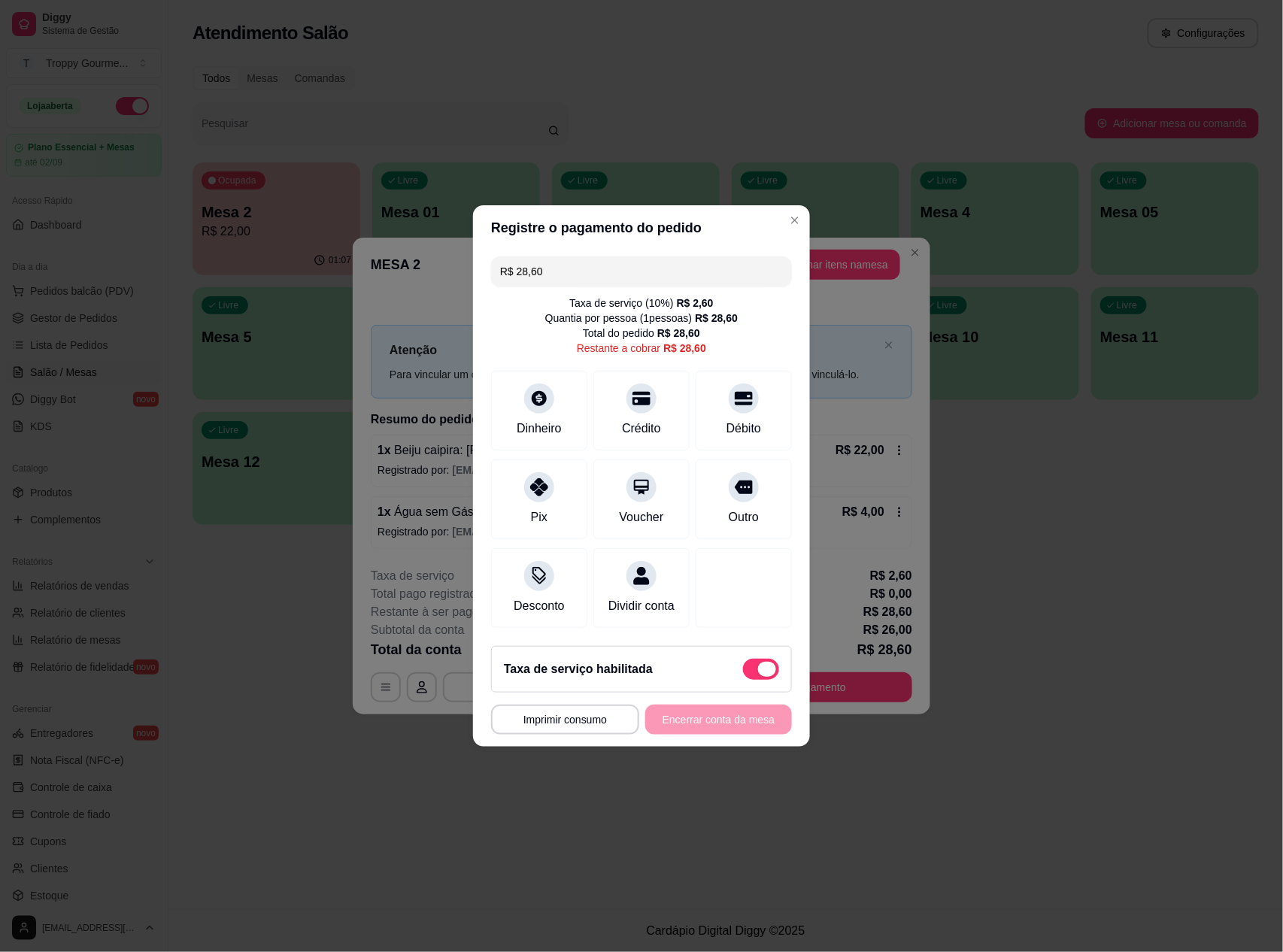
click at [758, 677] on span at bounding box center [766, 669] width 18 height 15
click at [747, 677] on input "checkbox" at bounding box center [747, 678] width 9 height 9
checkbox input "true"
type input "R$ 26,00"
checkbox input "false"
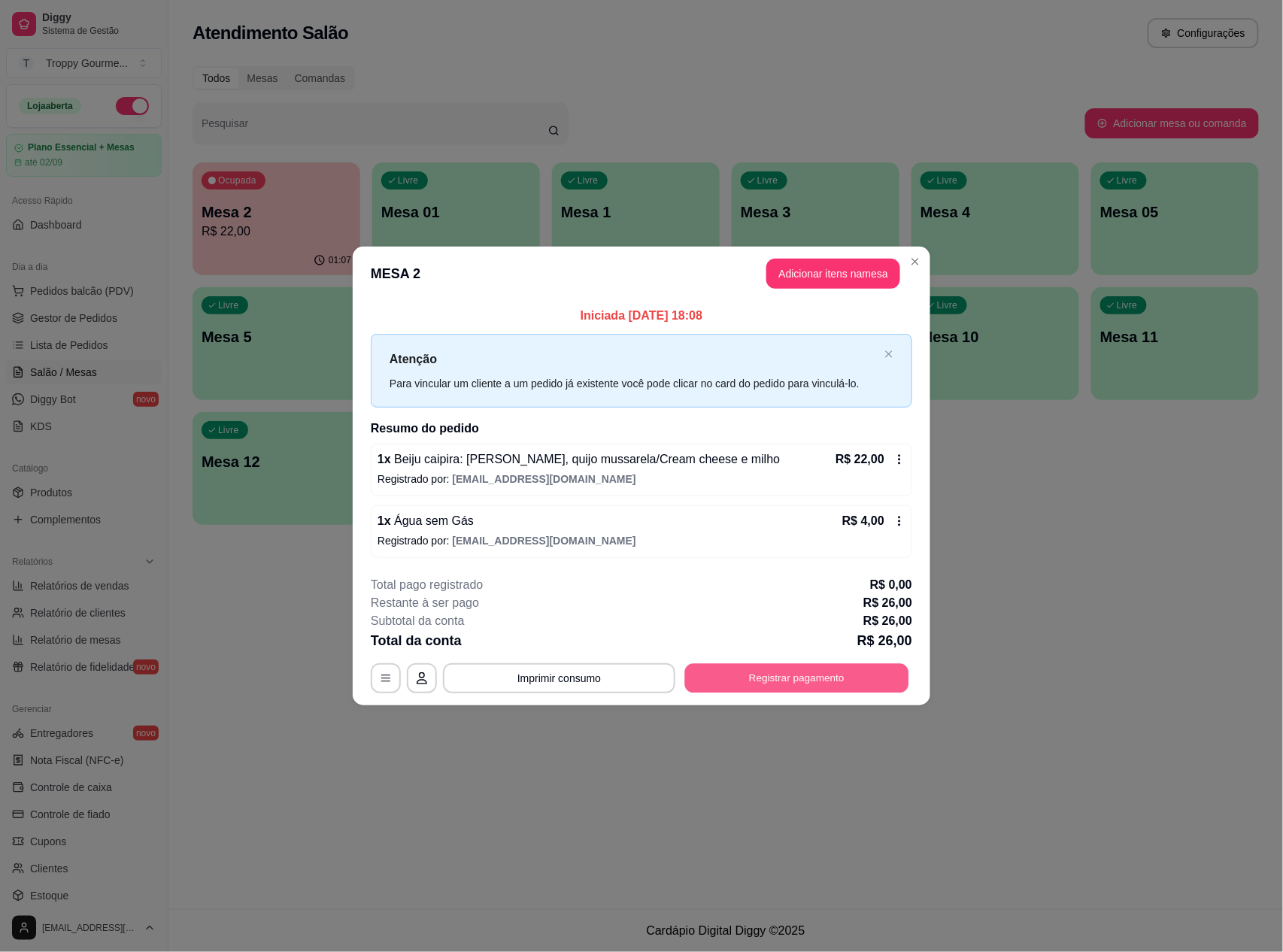
click at [888, 675] on button "Registrar pagamento" at bounding box center [797, 678] width 224 height 29
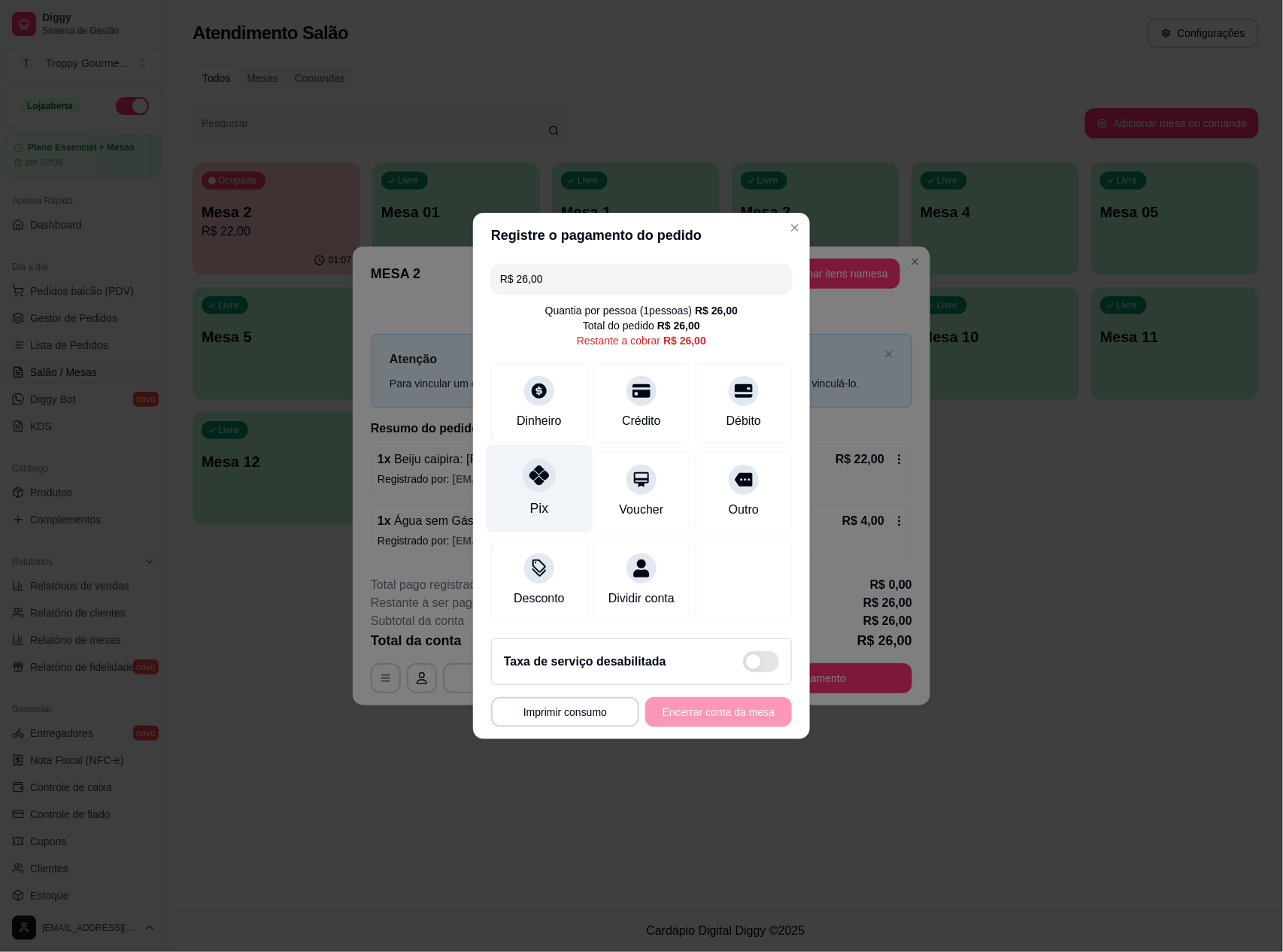
click at [537, 467] on icon at bounding box center [539, 475] width 20 height 20
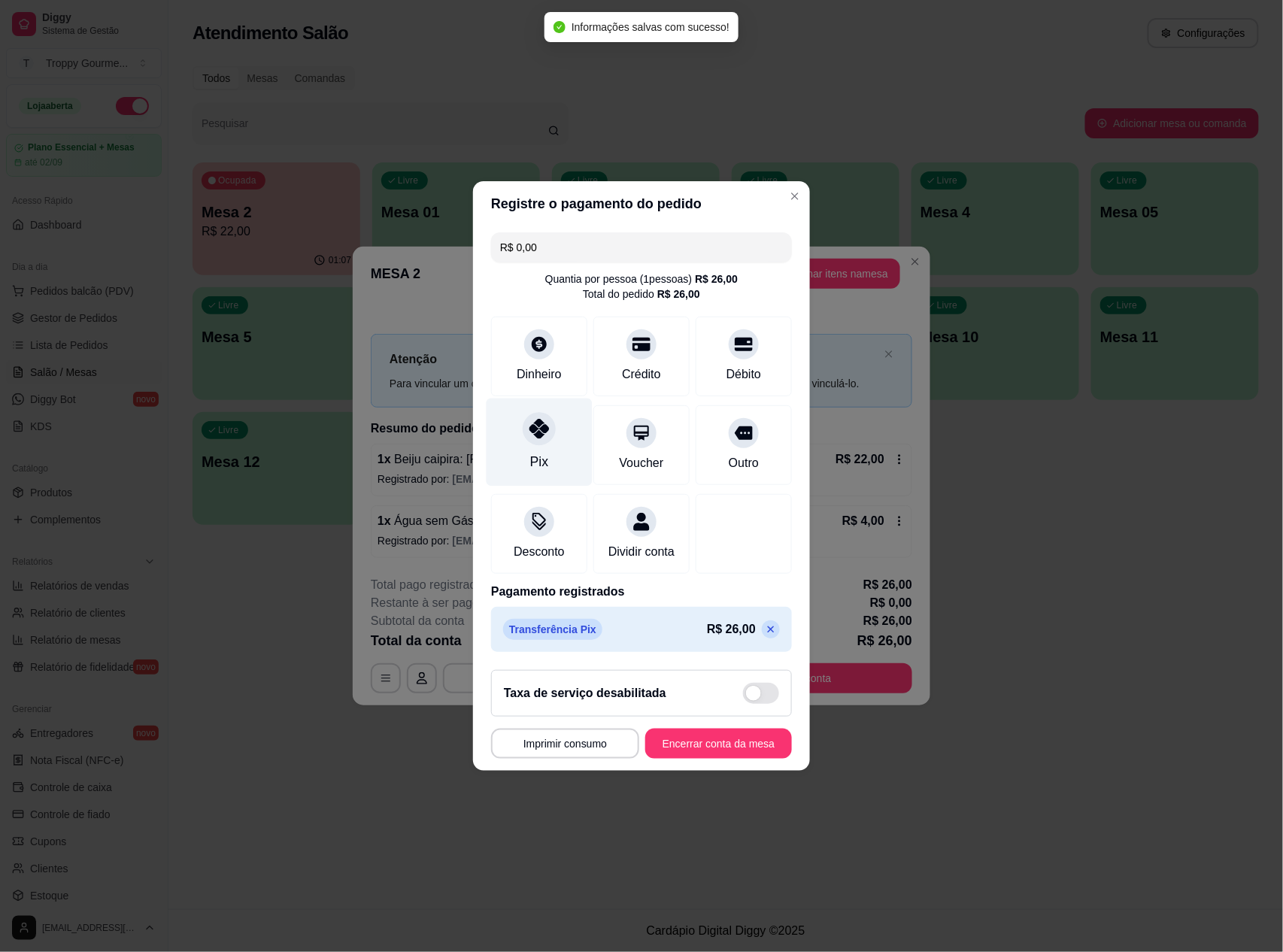
type input "R$ 0,00"
click at [691, 749] on button "Encerrar conta da mesa" at bounding box center [718, 744] width 142 height 29
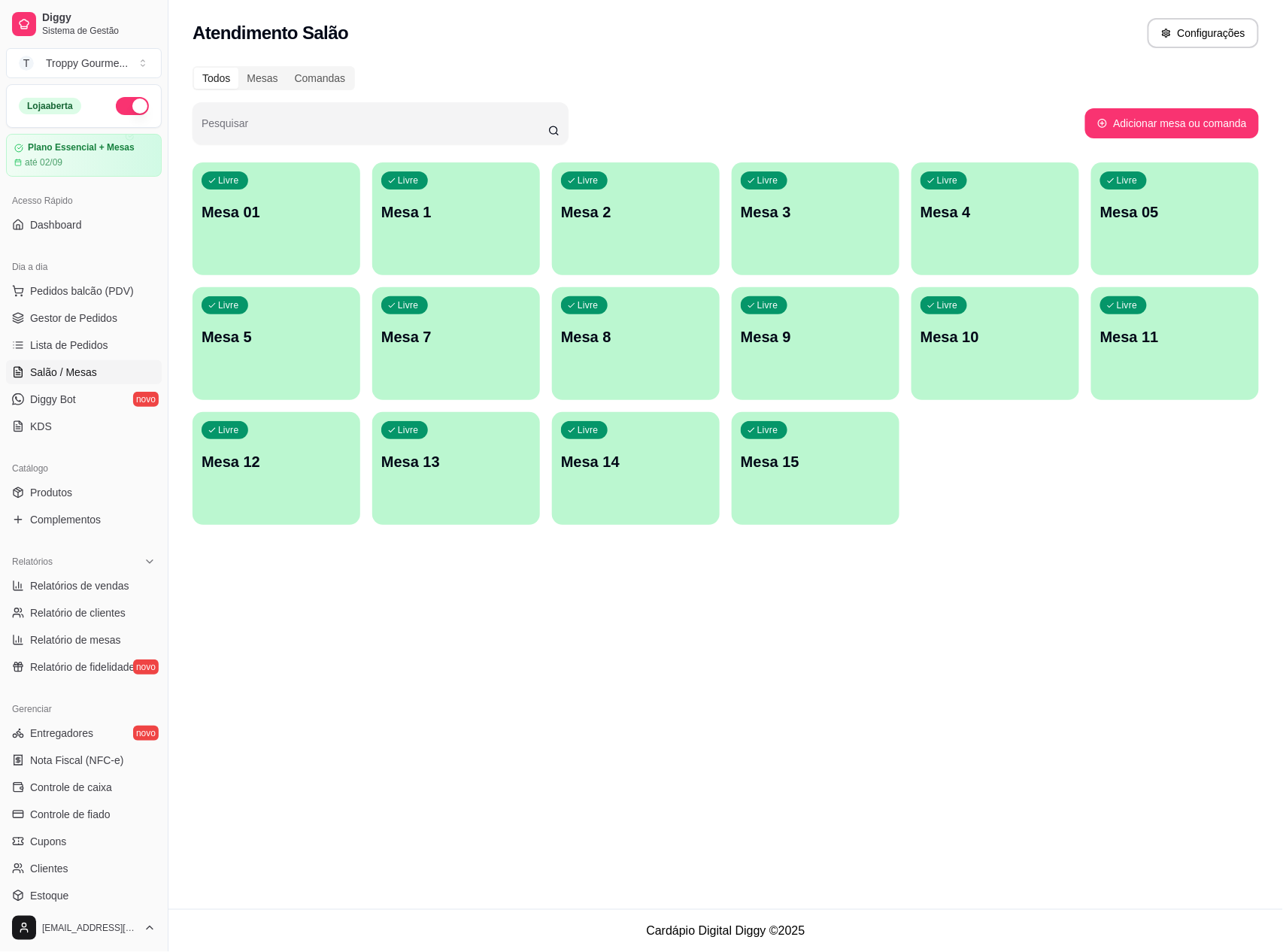
click at [263, 220] on p "Mesa 01" at bounding box center [276, 212] width 149 height 21
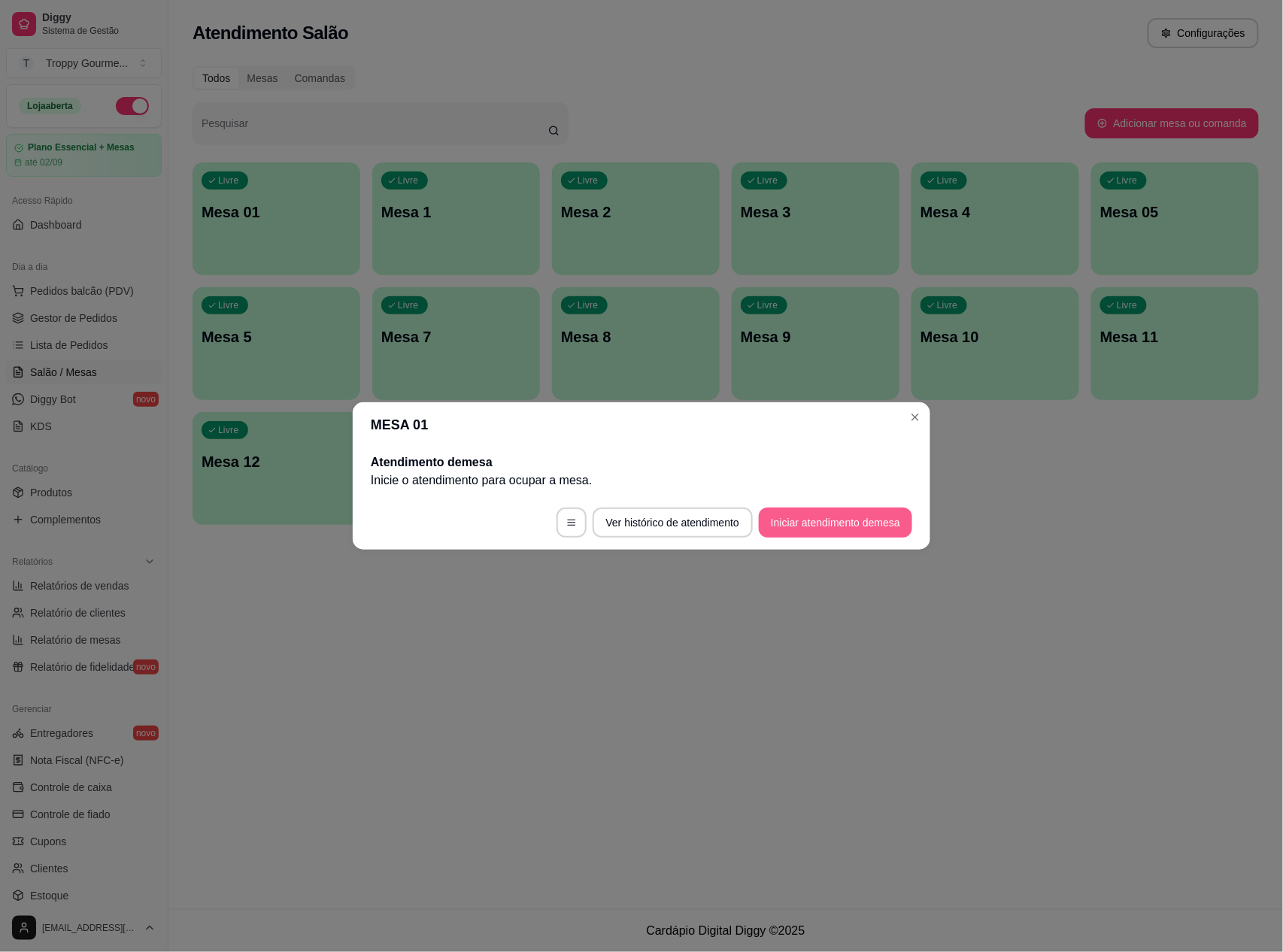
click at [846, 526] on button "Iniciar atendimento de mesa" at bounding box center [835, 523] width 153 height 30
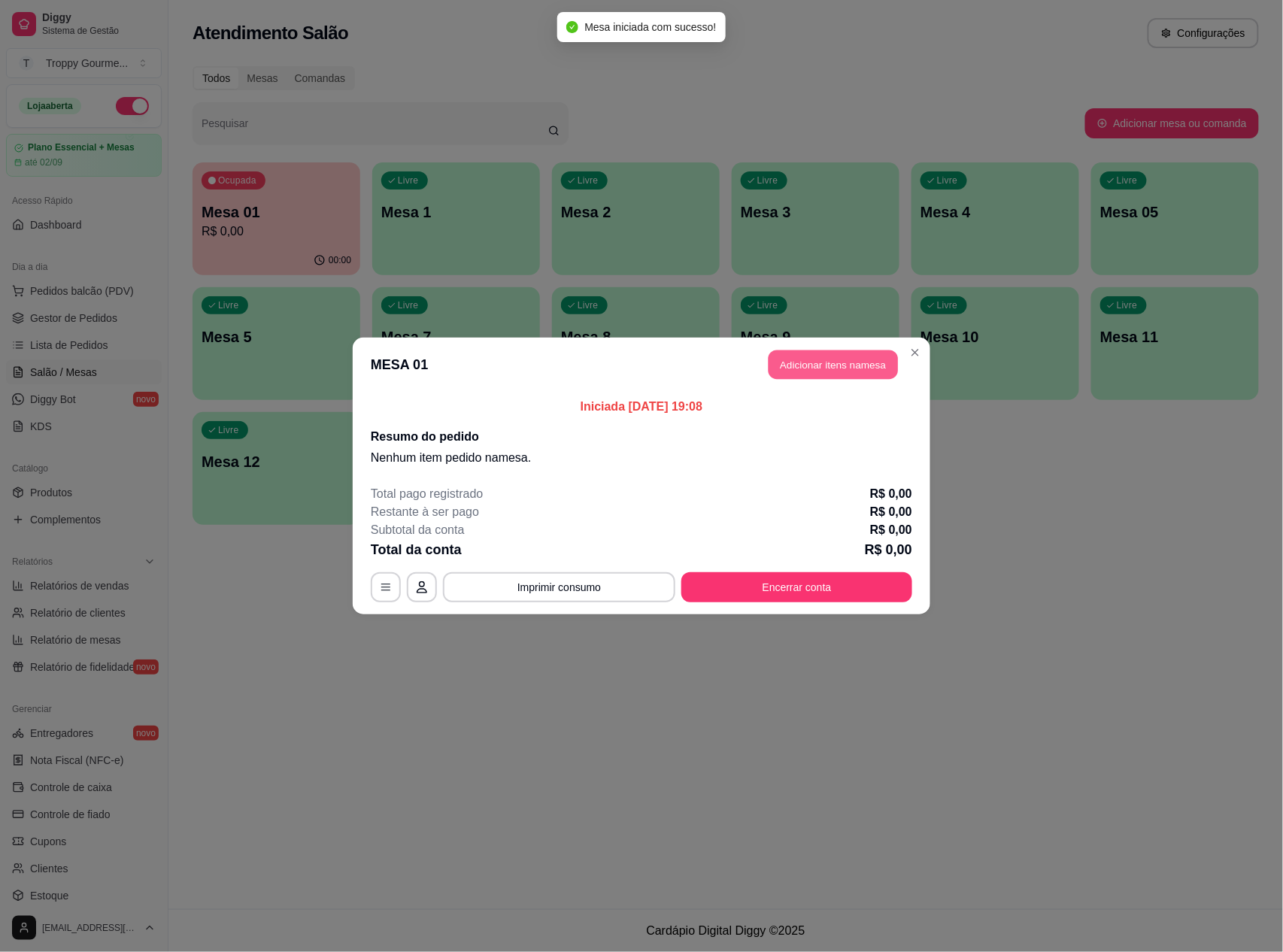
click at [834, 356] on button "Adicionar itens na mesa" at bounding box center [833, 364] width 130 height 29
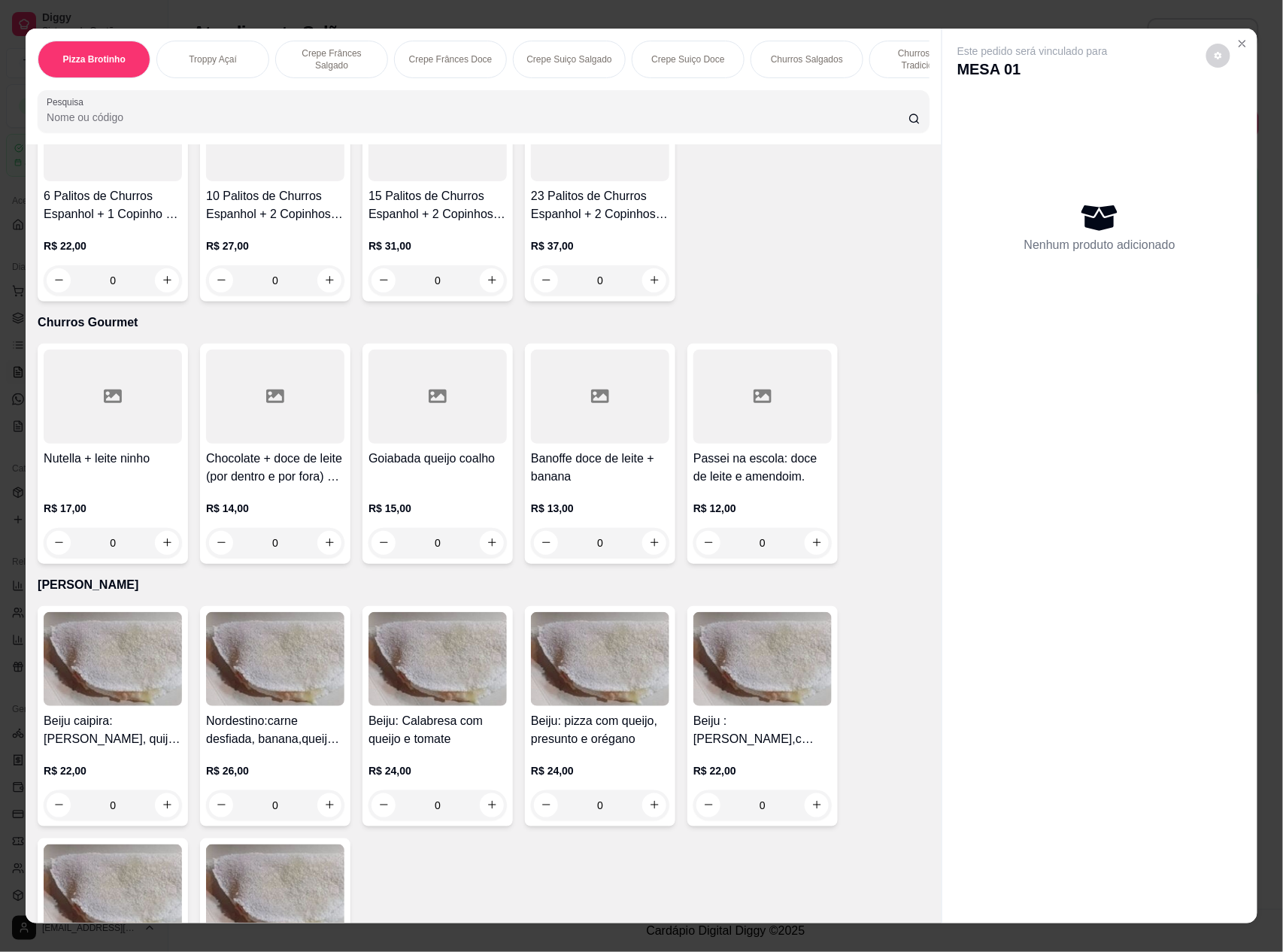
scroll to position [3008, 0]
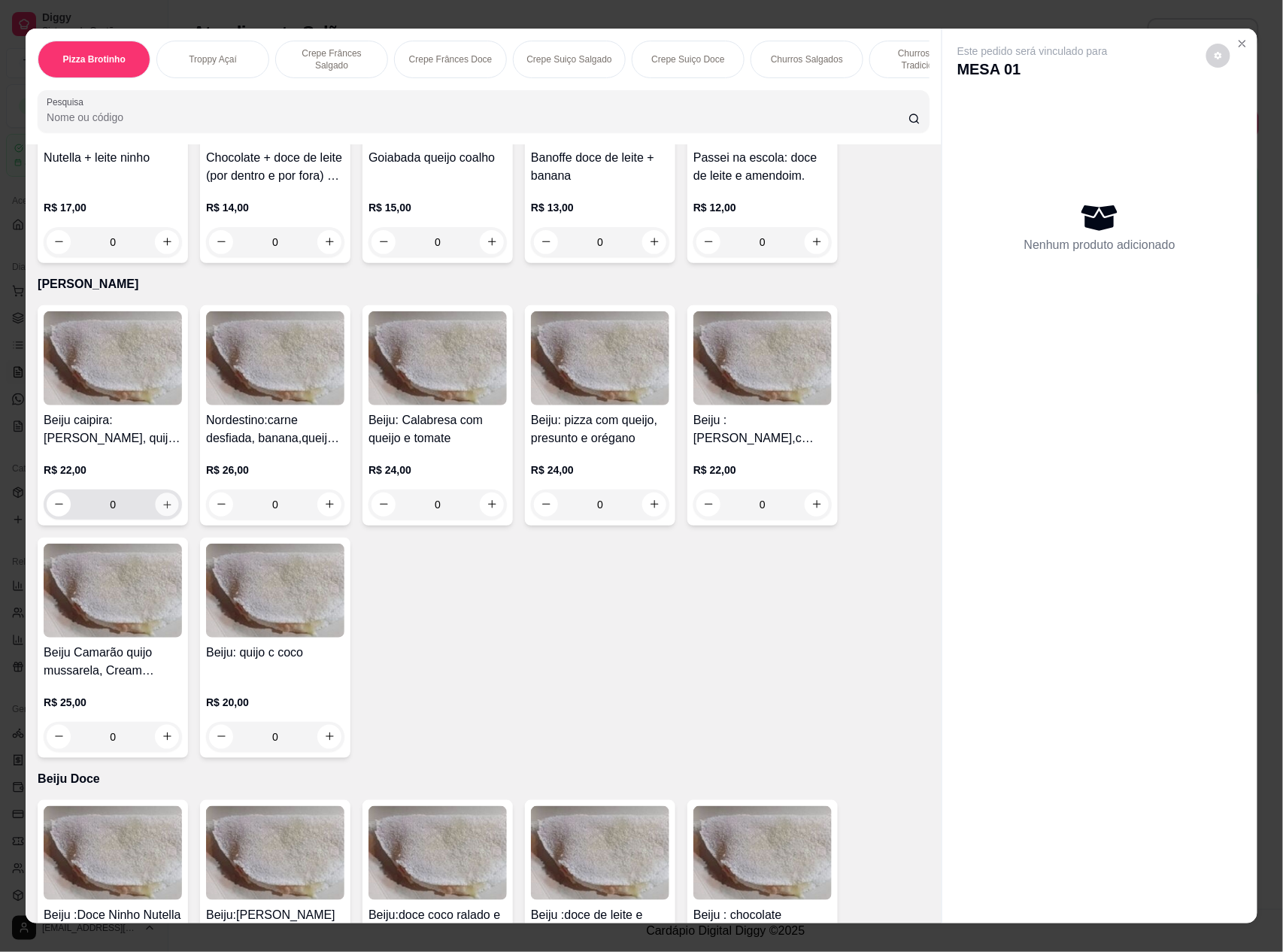
click at [162, 501] on icon "increase-product-quantity" at bounding box center [167, 505] width 11 height 11
type input "1"
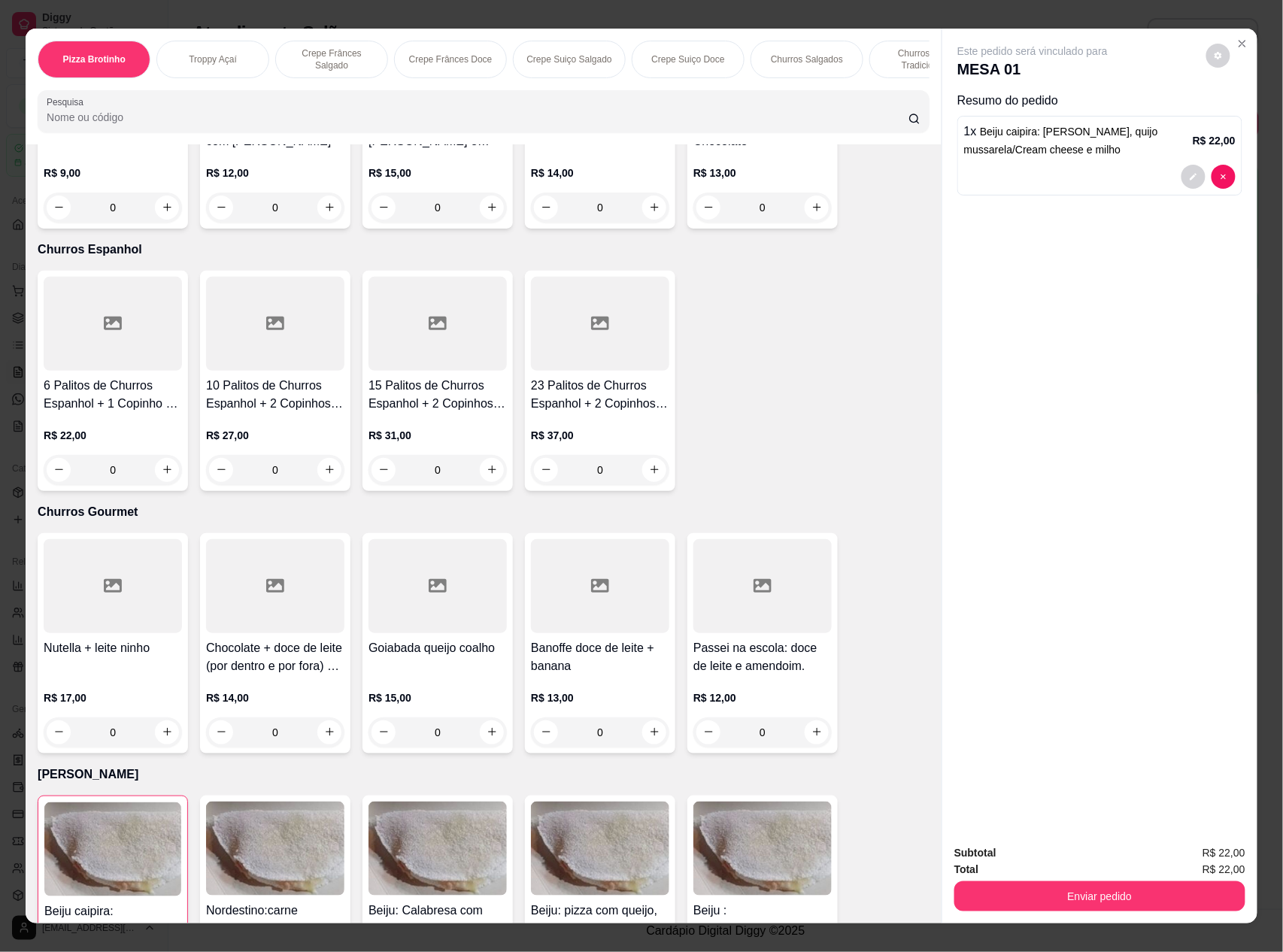
scroll to position [1916, 0]
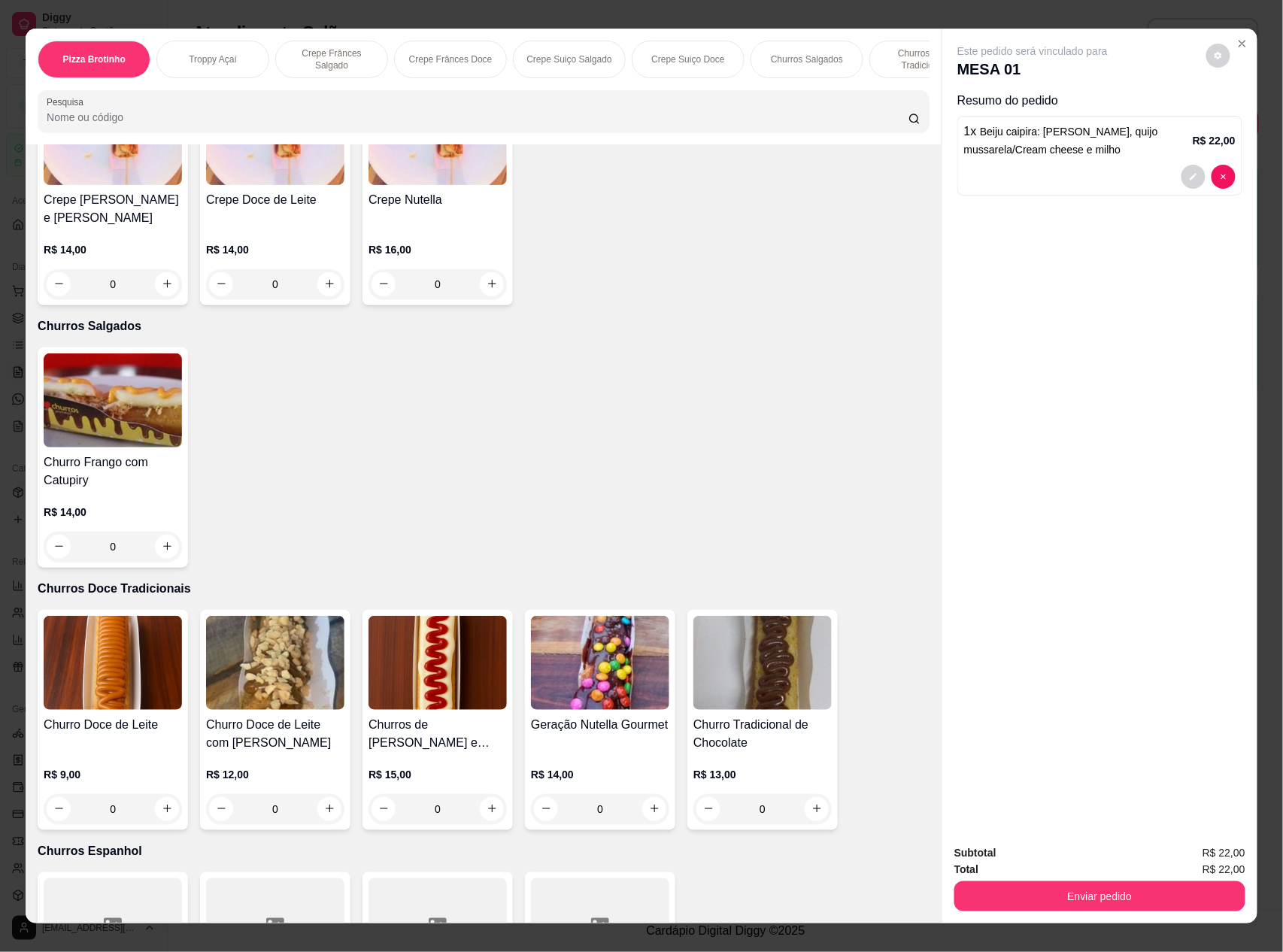
click at [119, 639] on img at bounding box center [113, 662] width 138 height 94
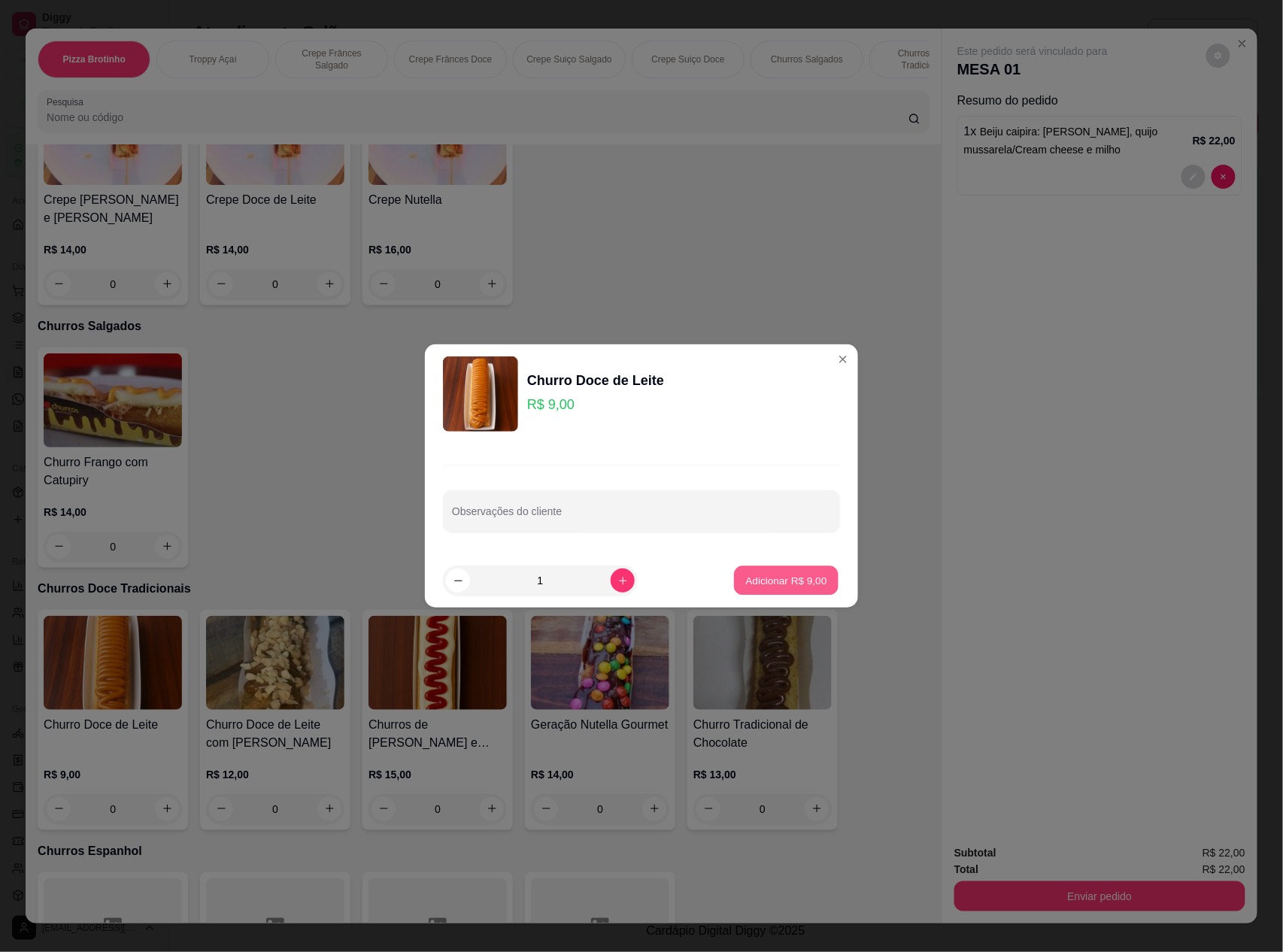
click at [757, 581] on p "Adicionar R$ 9,00" at bounding box center [786, 580] width 81 height 14
type input "1"
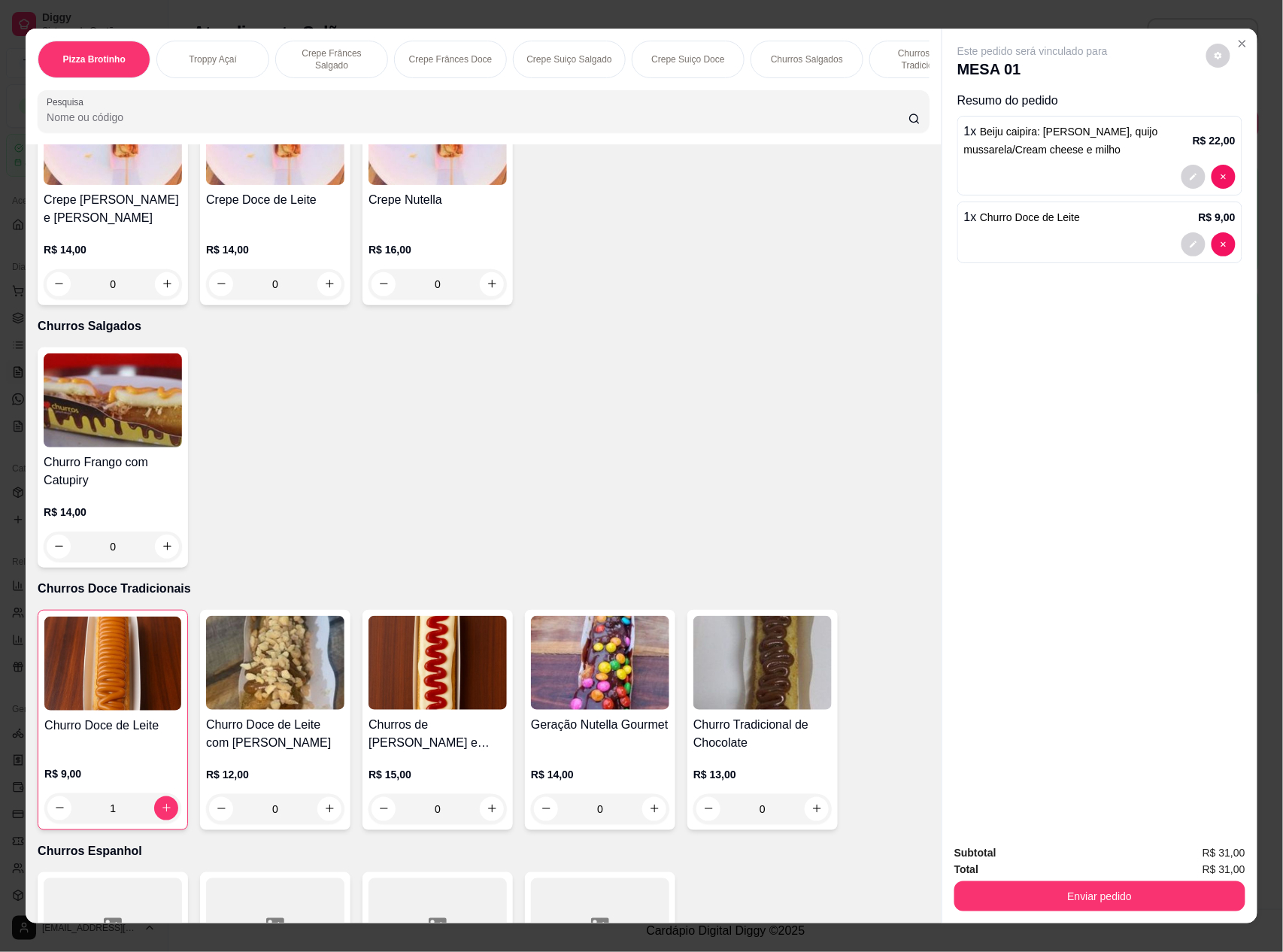
scroll to position [20, 0]
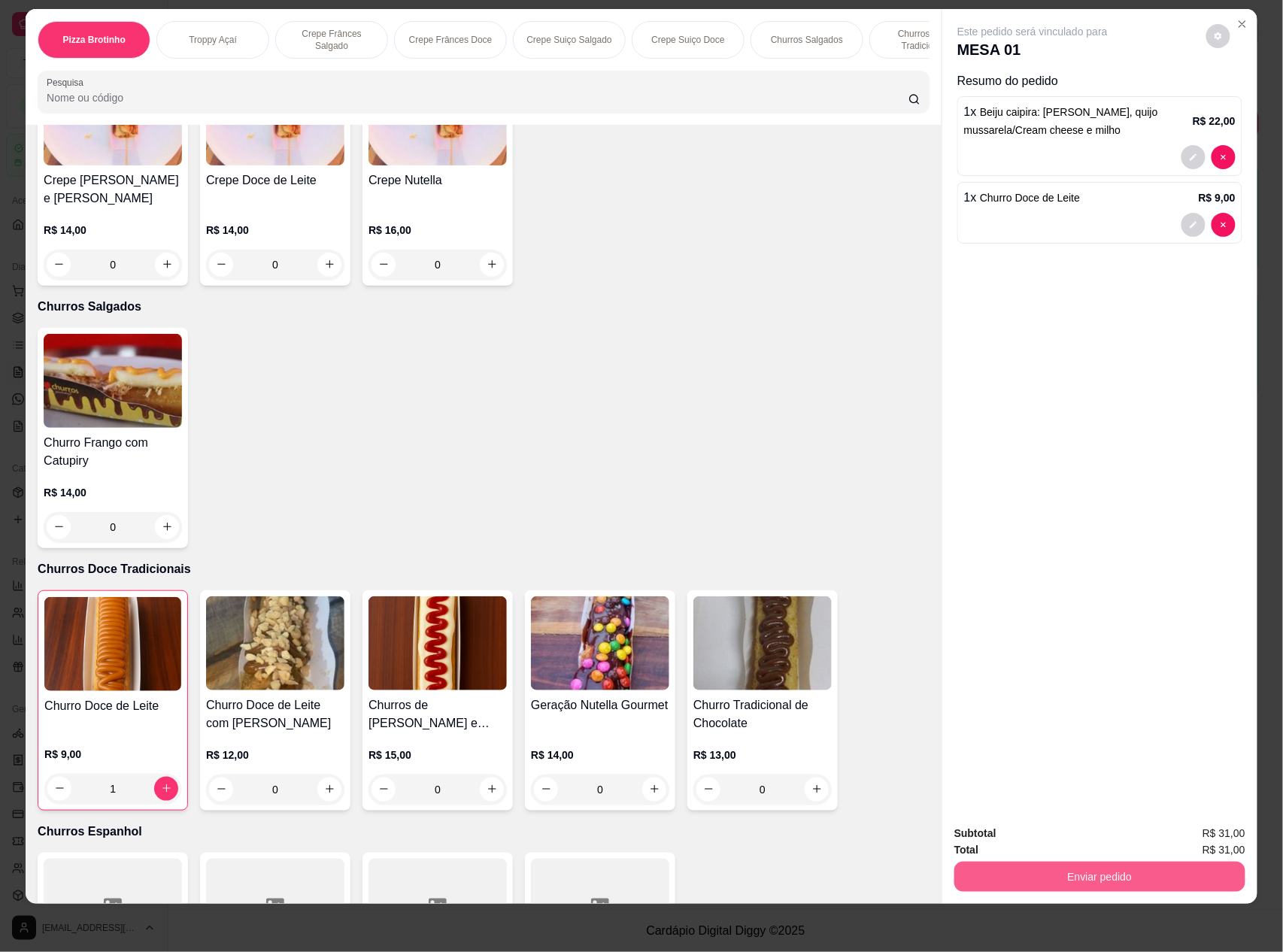
click at [1053, 874] on button "Enviar pedido" at bounding box center [1100, 877] width 291 height 30
click at [1059, 834] on button "Não registrar e enviar pedido" at bounding box center [1047, 840] width 156 height 28
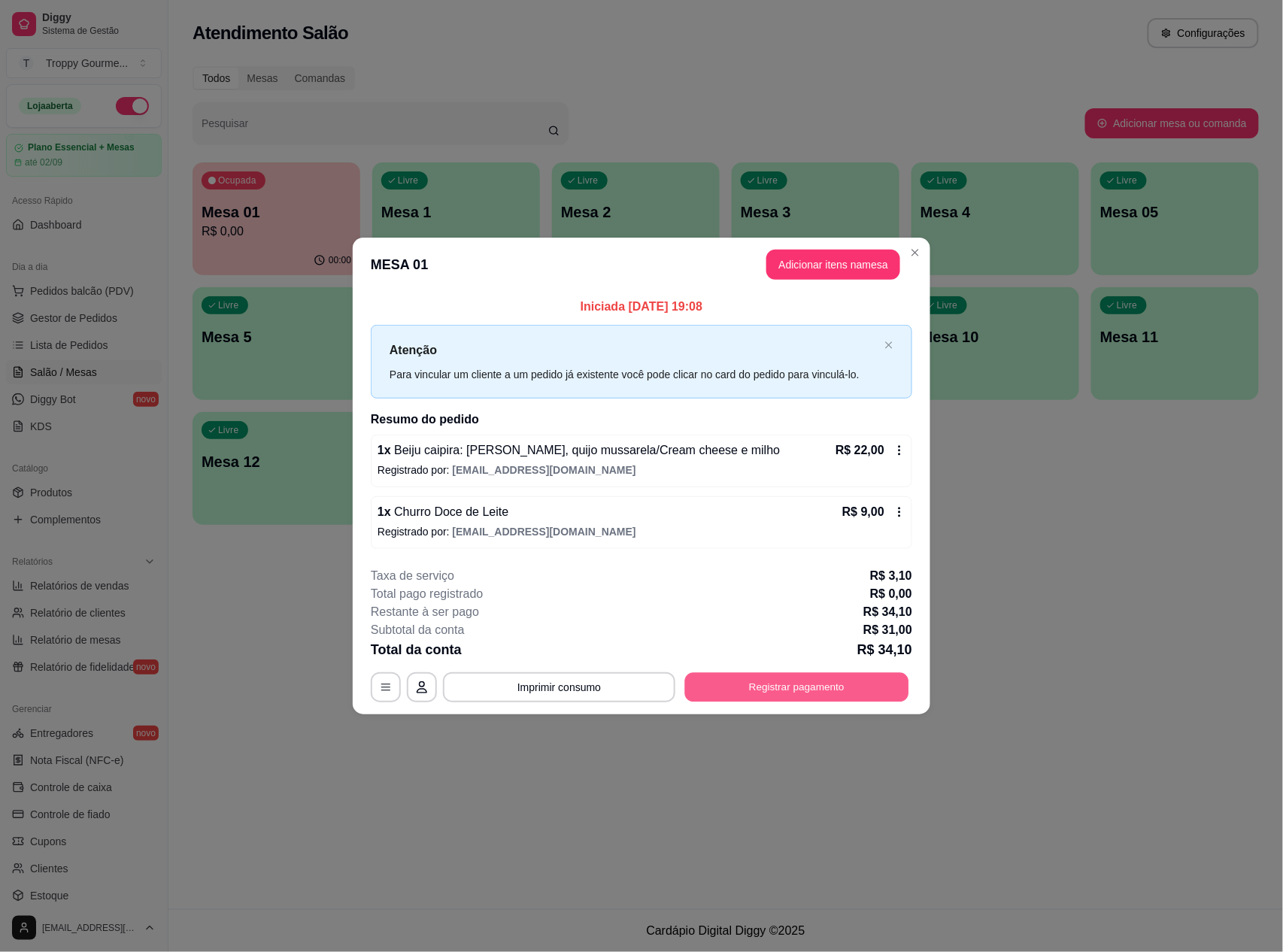
click at [834, 684] on button "Registrar pagamento" at bounding box center [797, 687] width 224 height 29
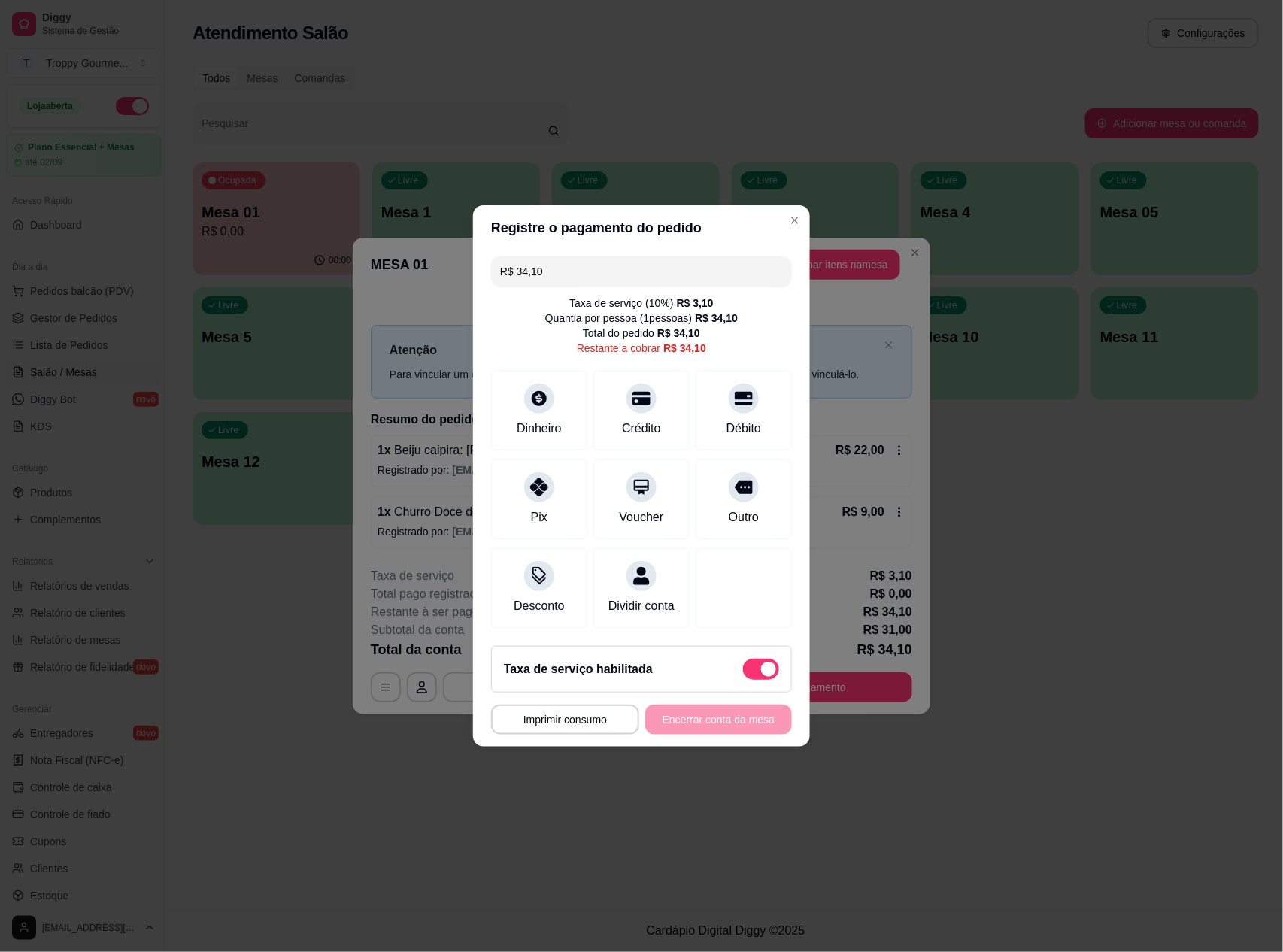
click at [761, 675] on span at bounding box center [768, 669] width 15 height 15
click at [752, 675] on input "checkbox" at bounding box center [747, 678] width 9 height 9
checkbox input "true"
type input "R$ 31,00"
checkbox input "false"
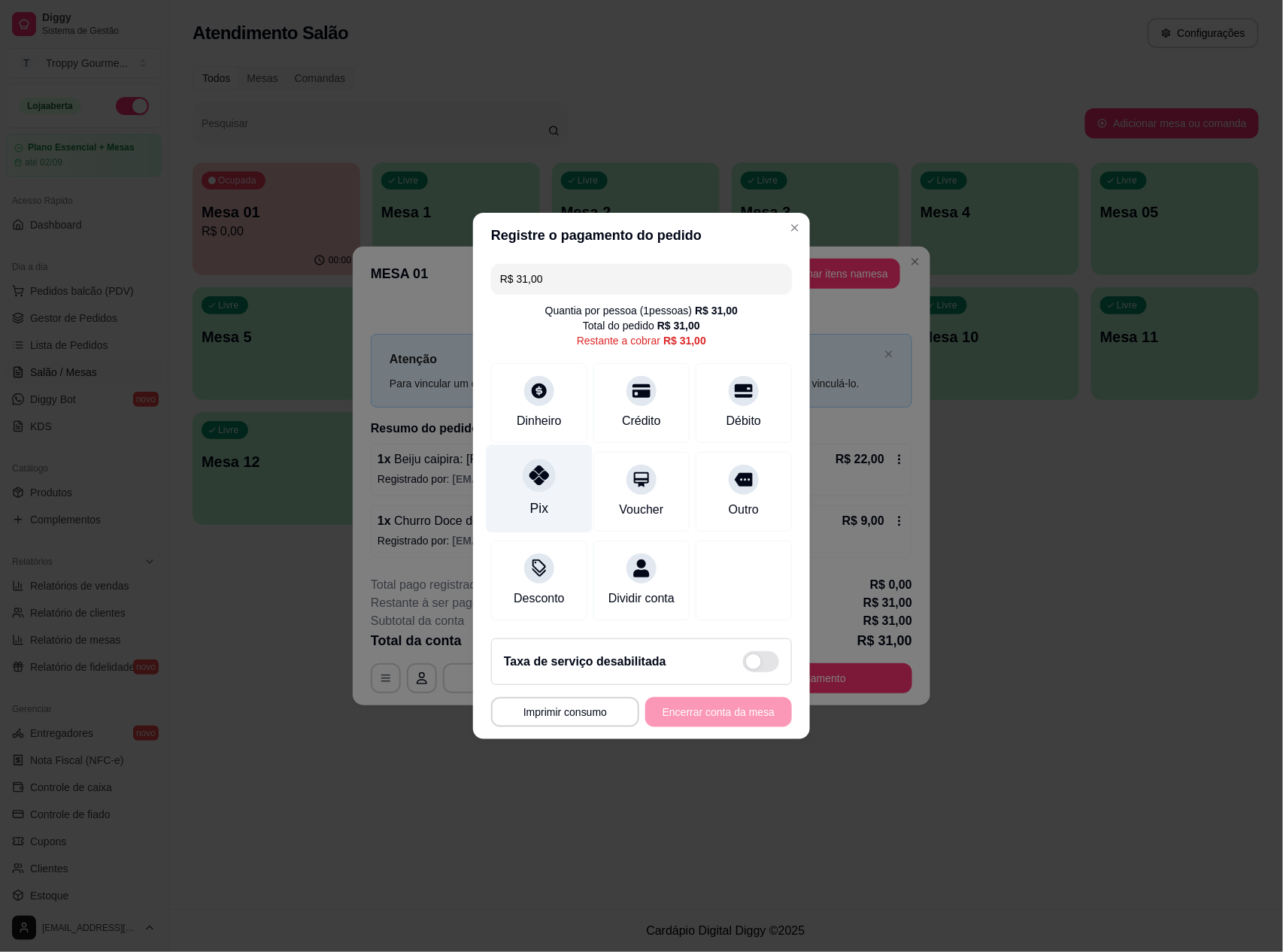
click at [536, 473] on icon at bounding box center [539, 475] width 20 height 20
type input "R$ 0,00"
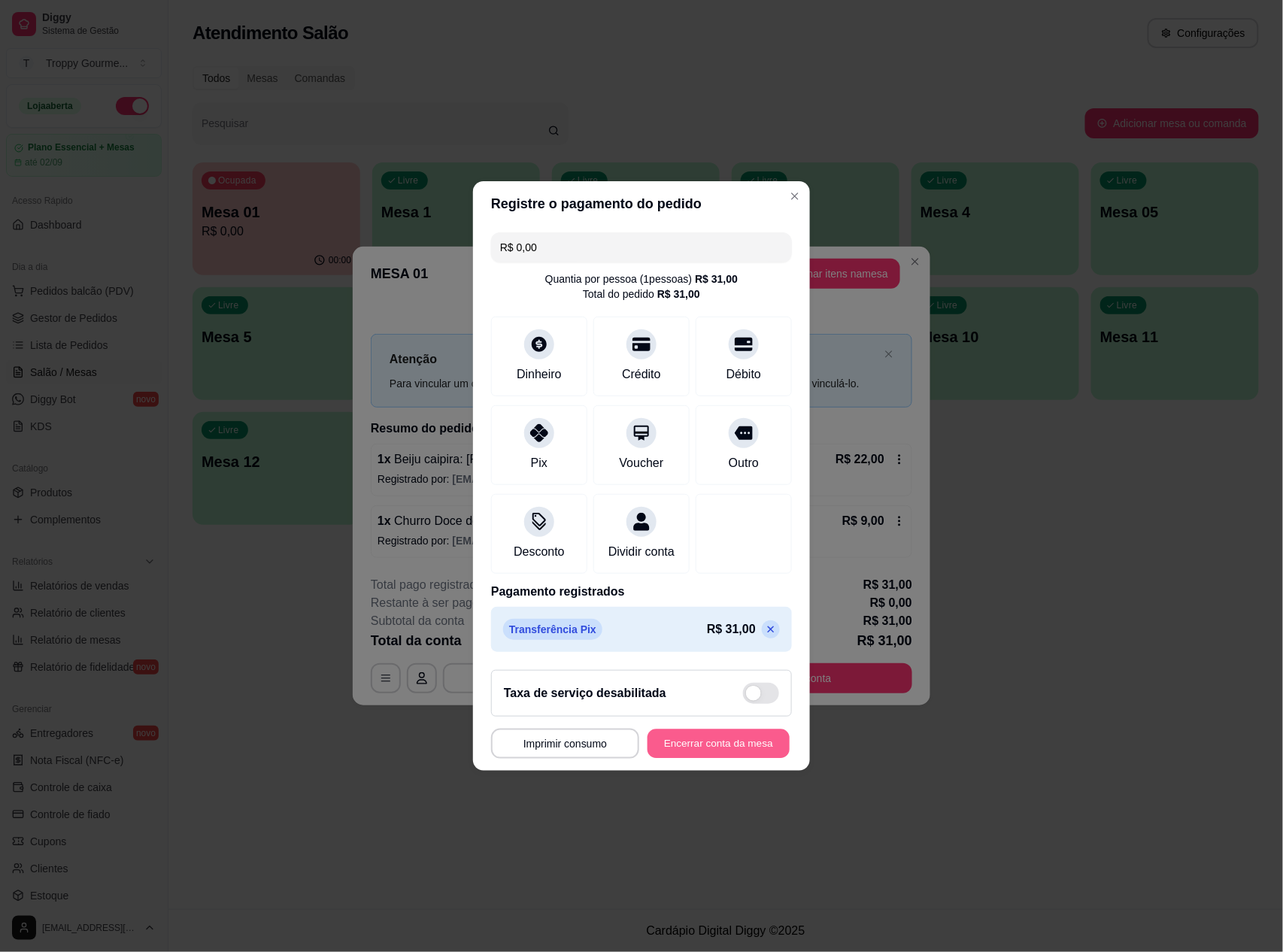
click at [694, 750] on button "Encerrar conta da mesa" at bounding box center [718, 744] width 142 height 29
